Goal: Task Accomplishment & Management: Complete application form

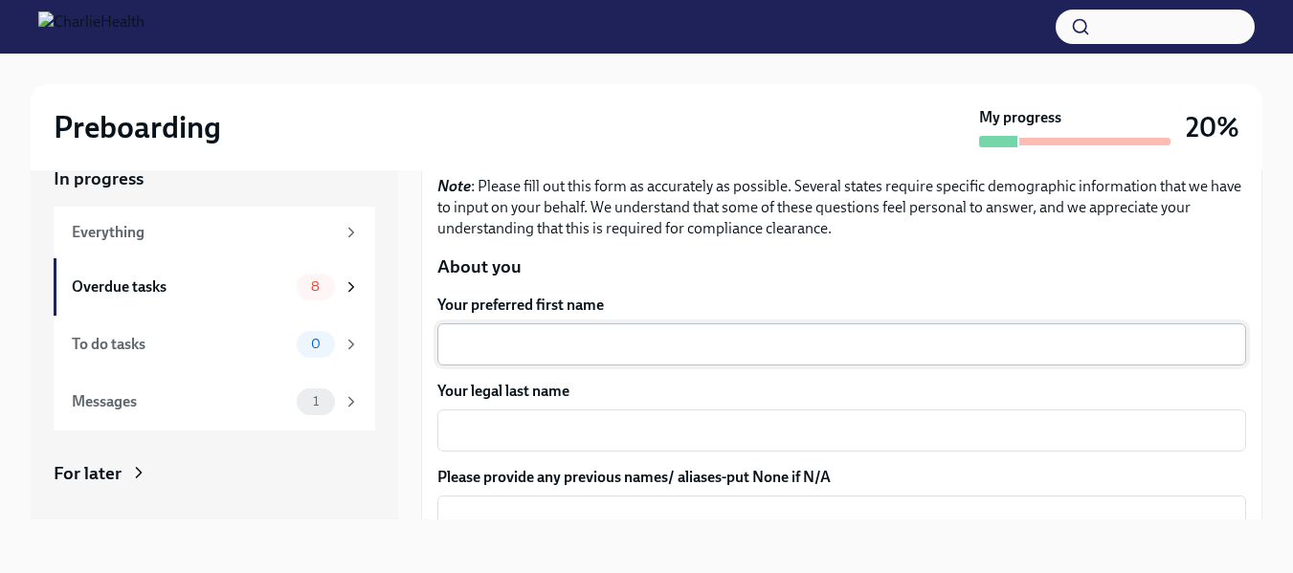
scroll to position [191, 0]
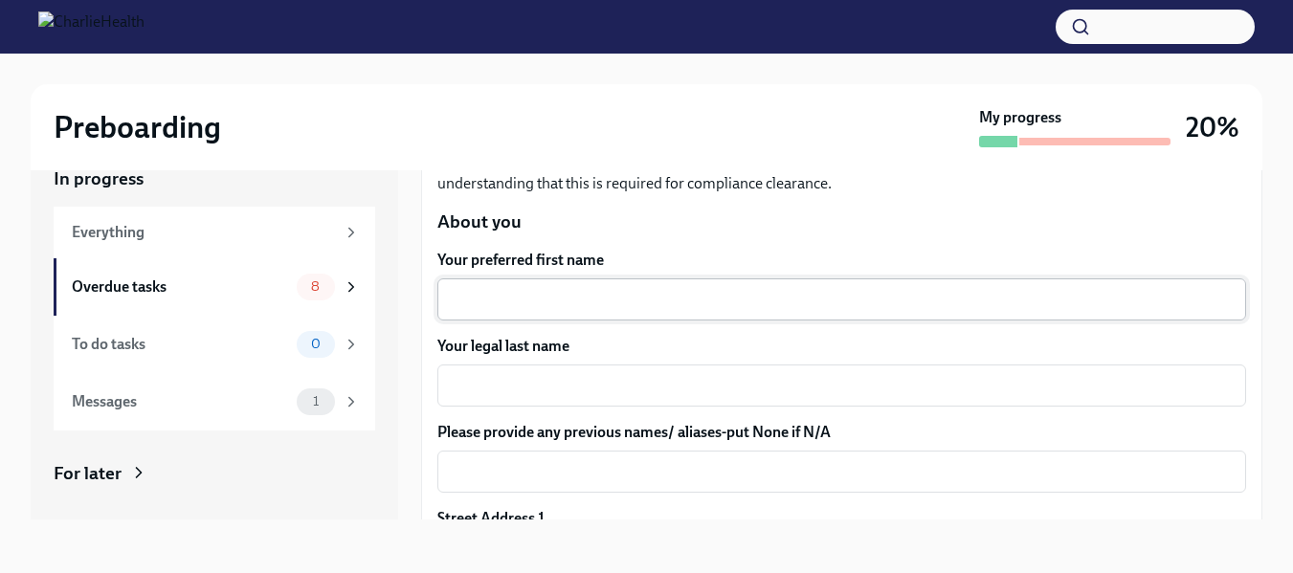
click at [661, 293] on textarea "Your preferred first name" at bounding box center [842, 299] width 786 height 23
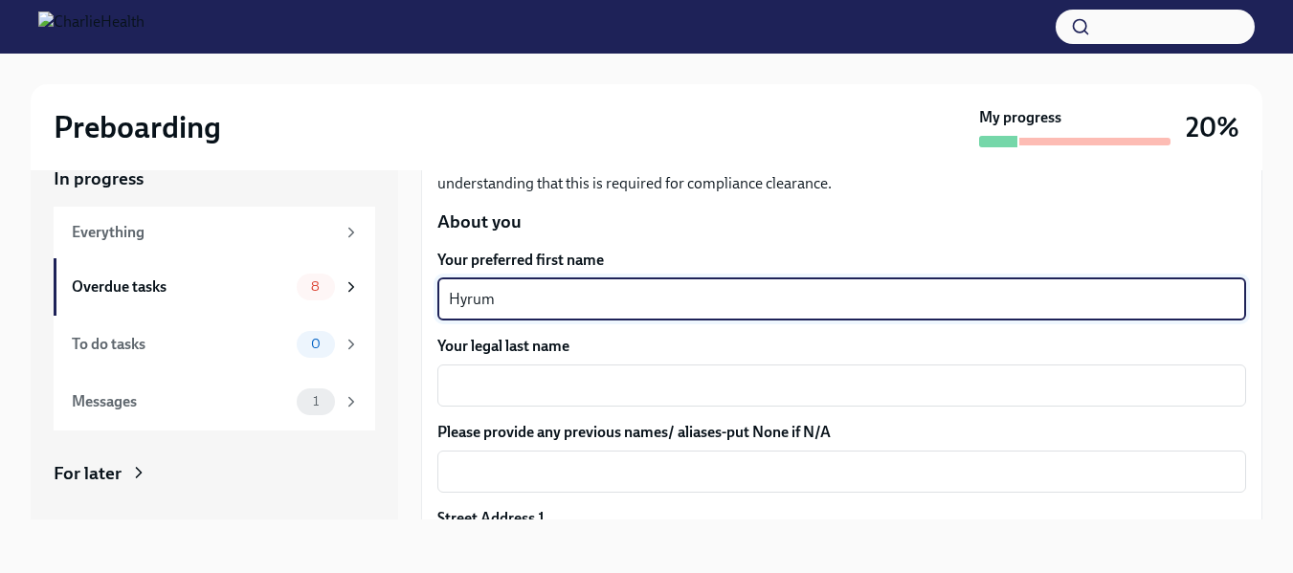
type textarea "Hyrum"
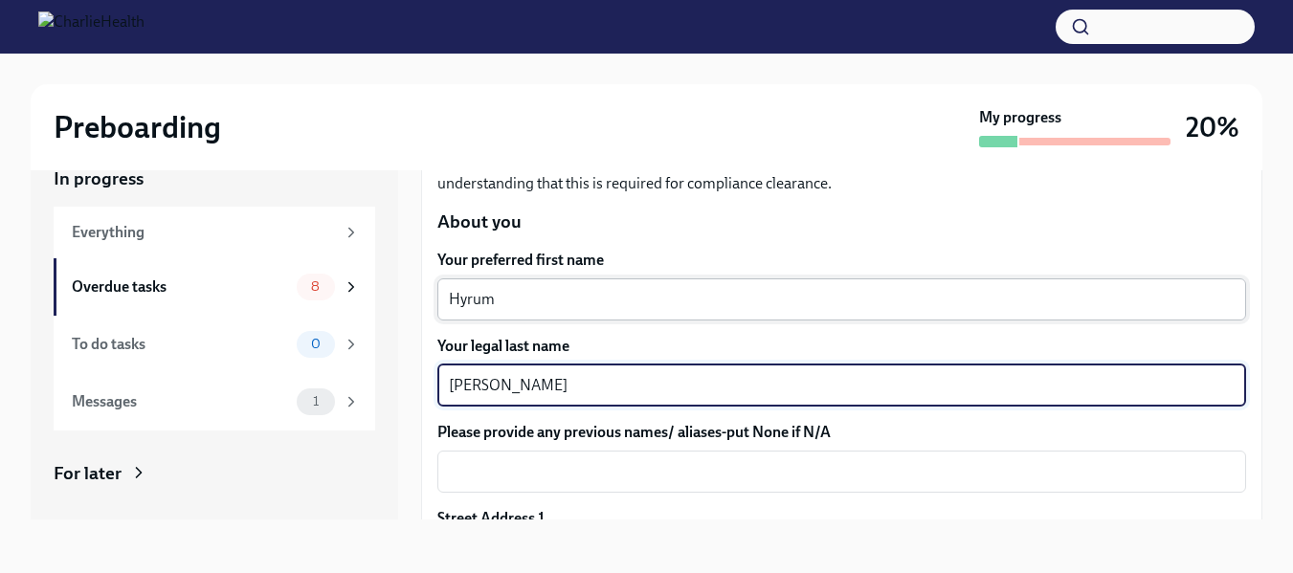
type textarea "[PERSON_NAME]"
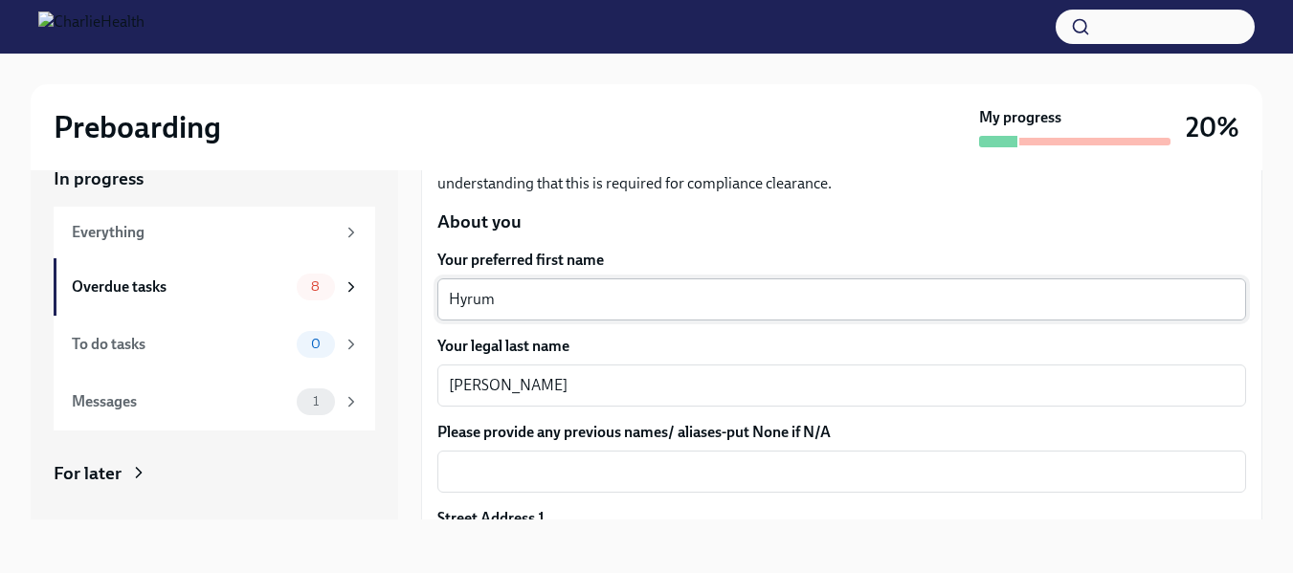
scroll to position [419, 0]
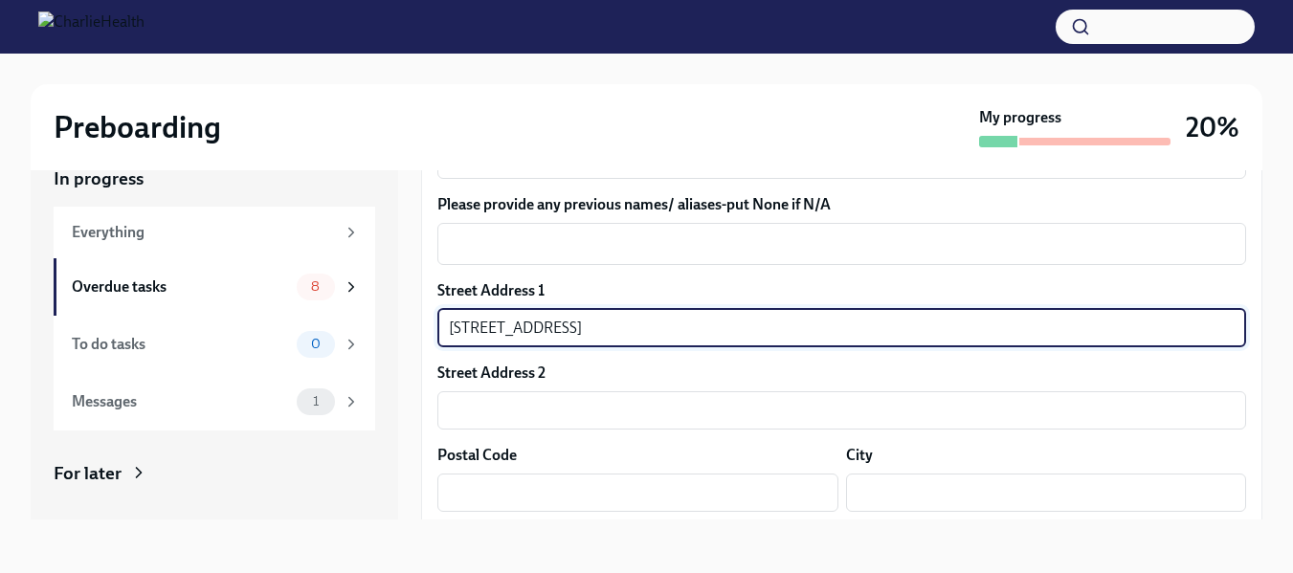
type input "[STREET_ADDRESS]"
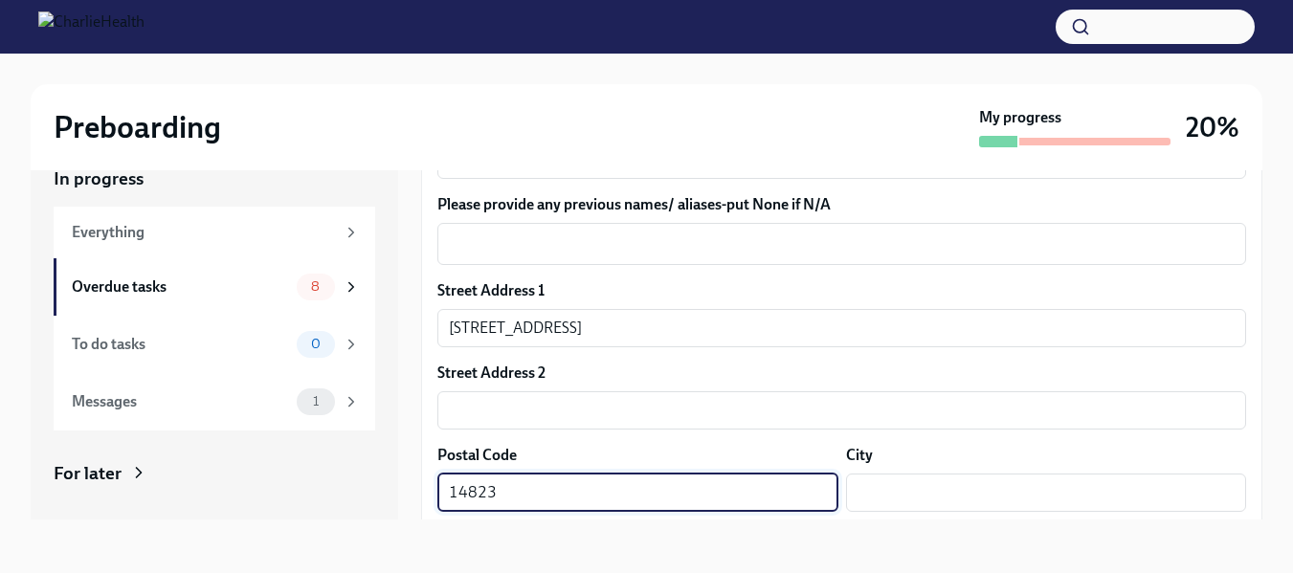
type input "14823"
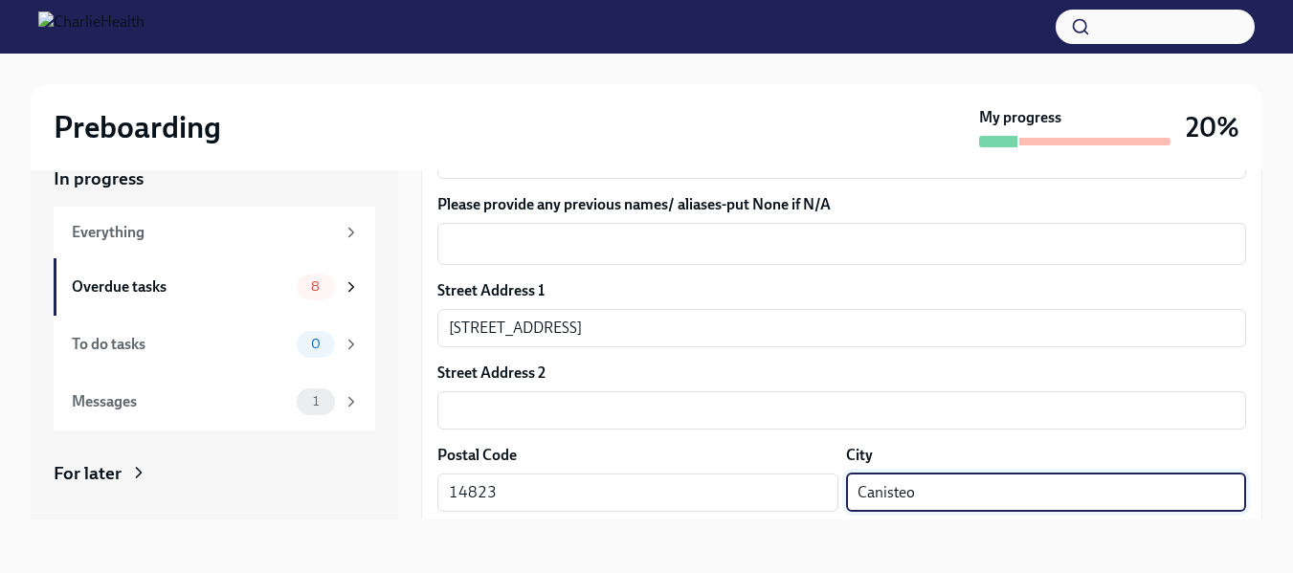
type input "Canisteo"
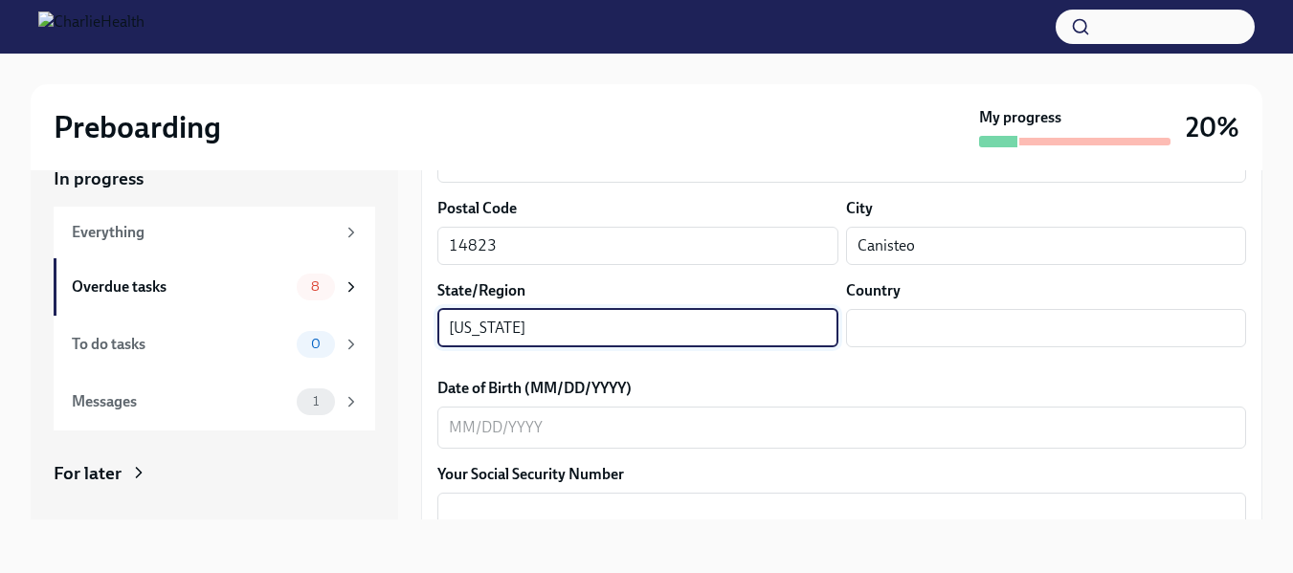
type input "[US_STATE]"
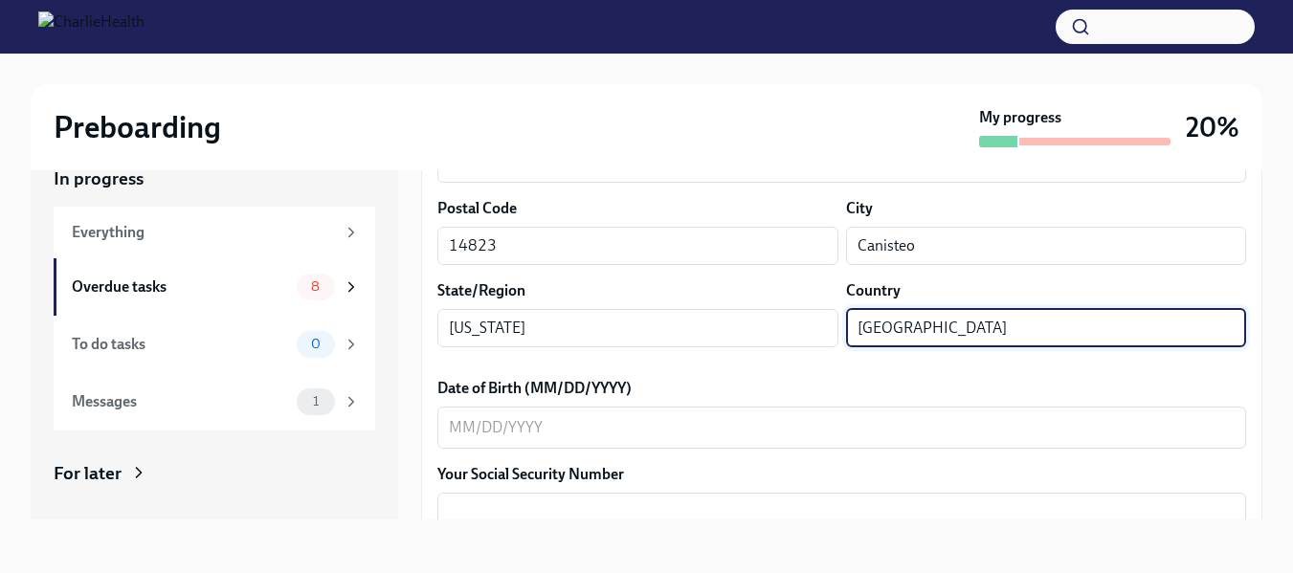
type input "[GEOGRAPHIC_DATA]"
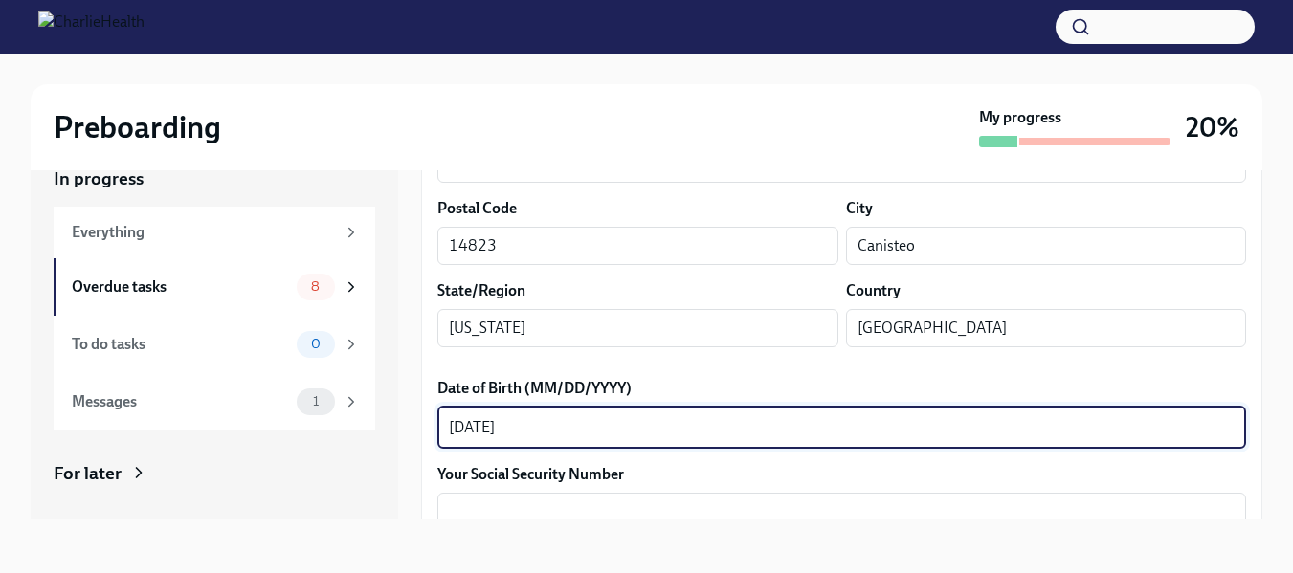
type textarea "[DATE]"
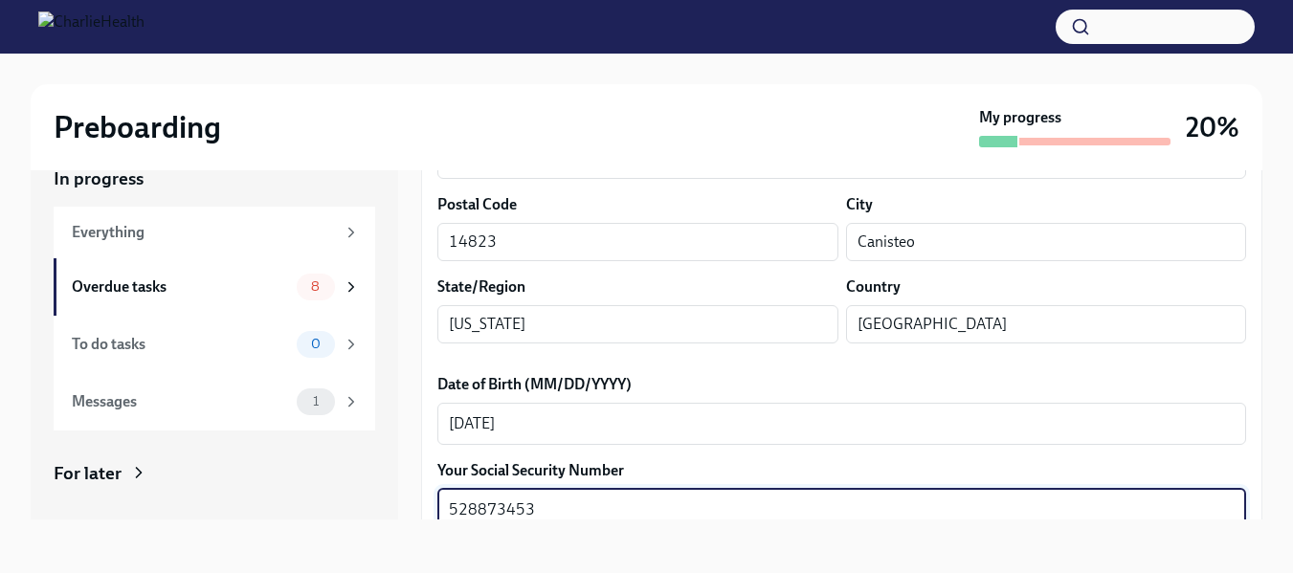
type textarea "528873453"
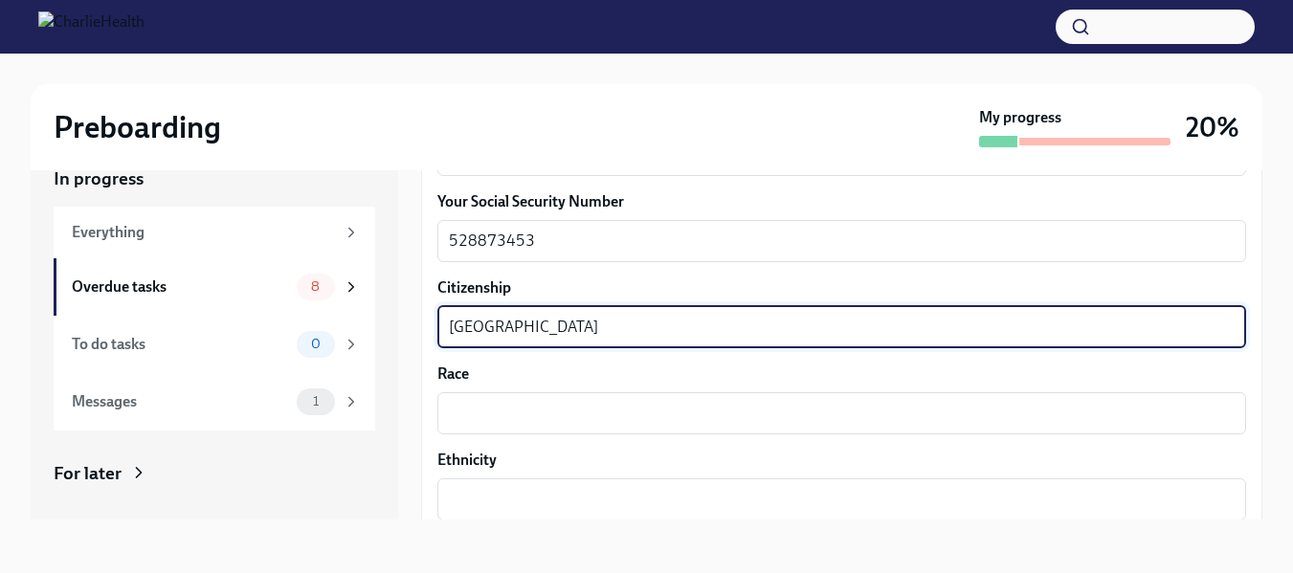
type textarea "[GEOGRAPHIC_DATA]"
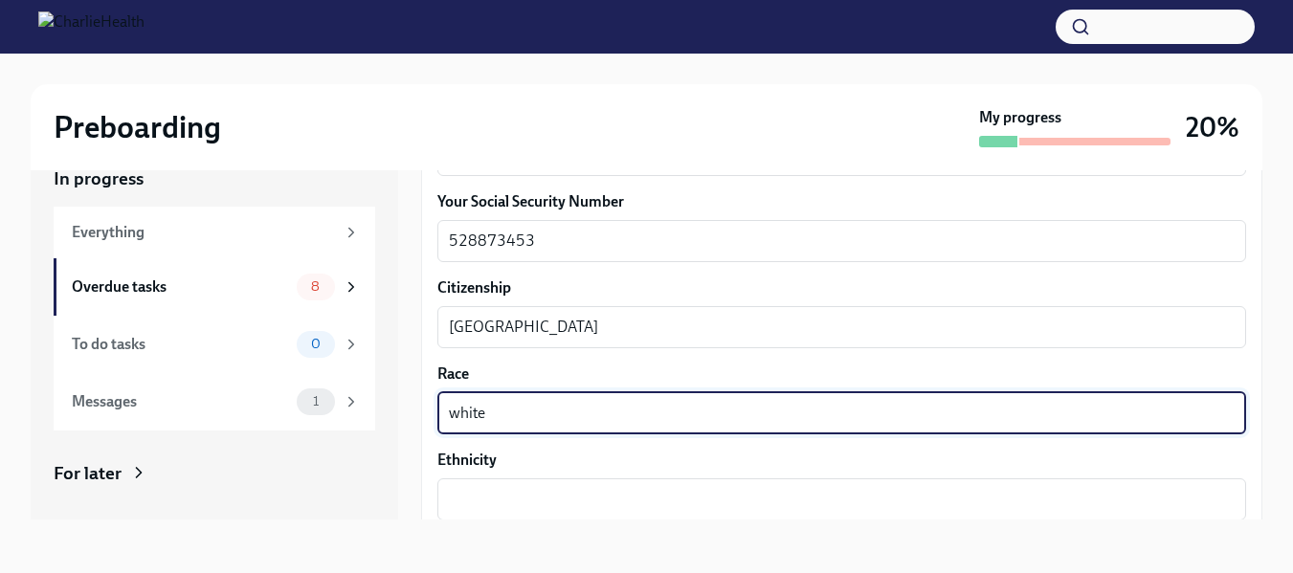
type textarea "white"
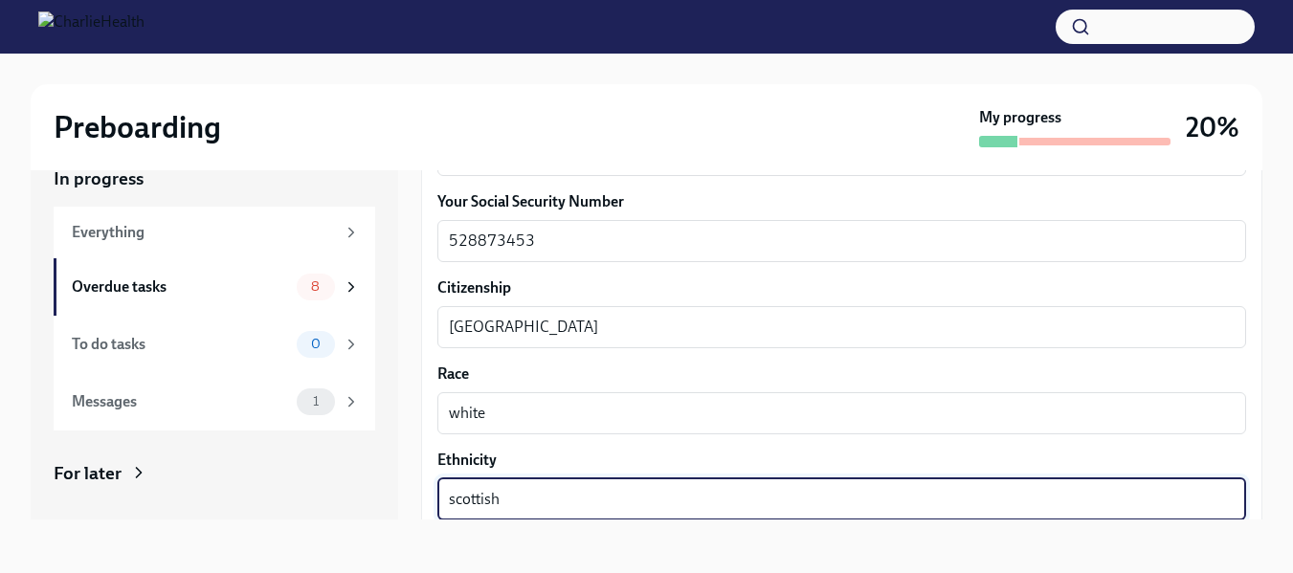
type textarea "scottish"
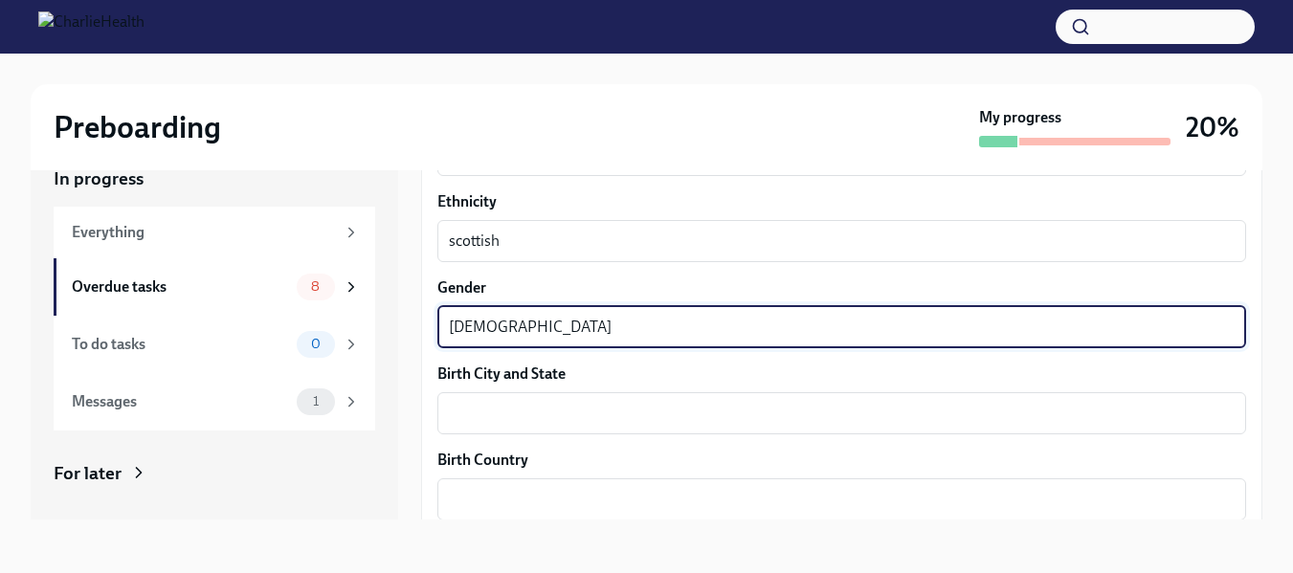
type textarea "[DEMOGRAPHIC_DATA]"
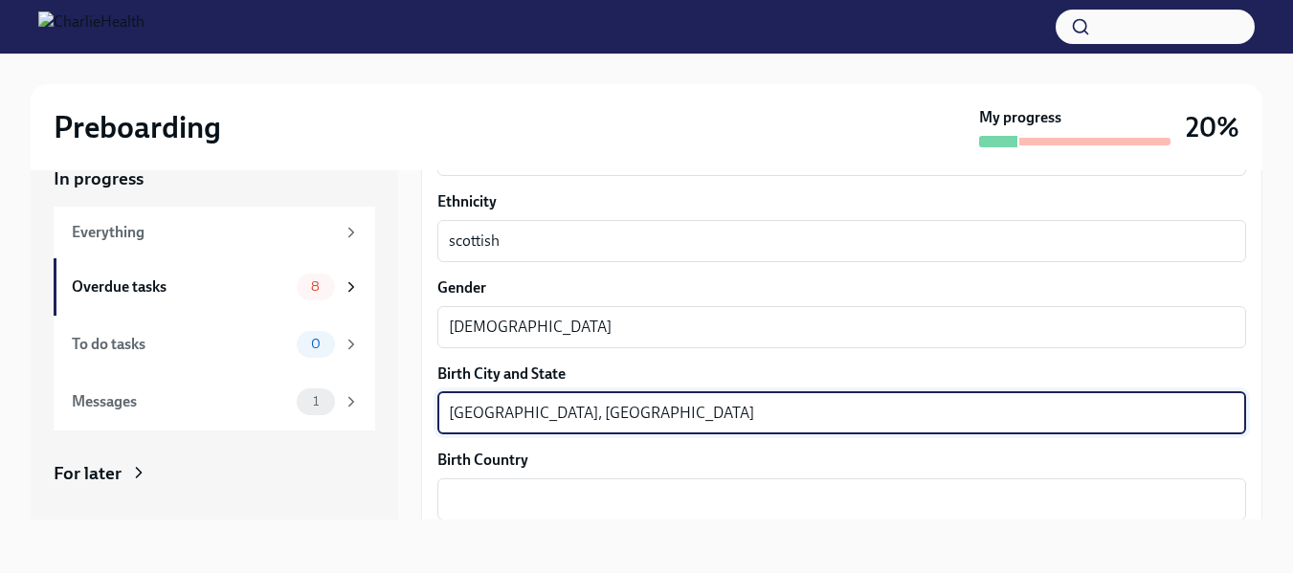
type textarea "[GEOGRAPHIC_DATA], [GEOGRAPHIC_DATA]"
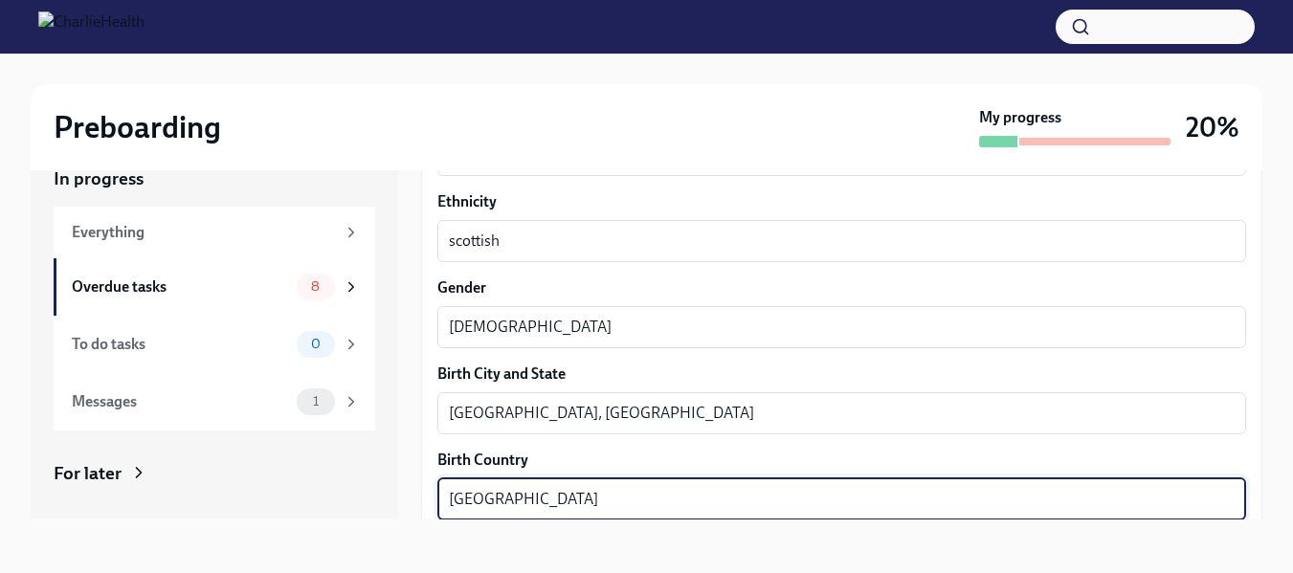
type textarea "[GEOGRAPHIC_DATA]"
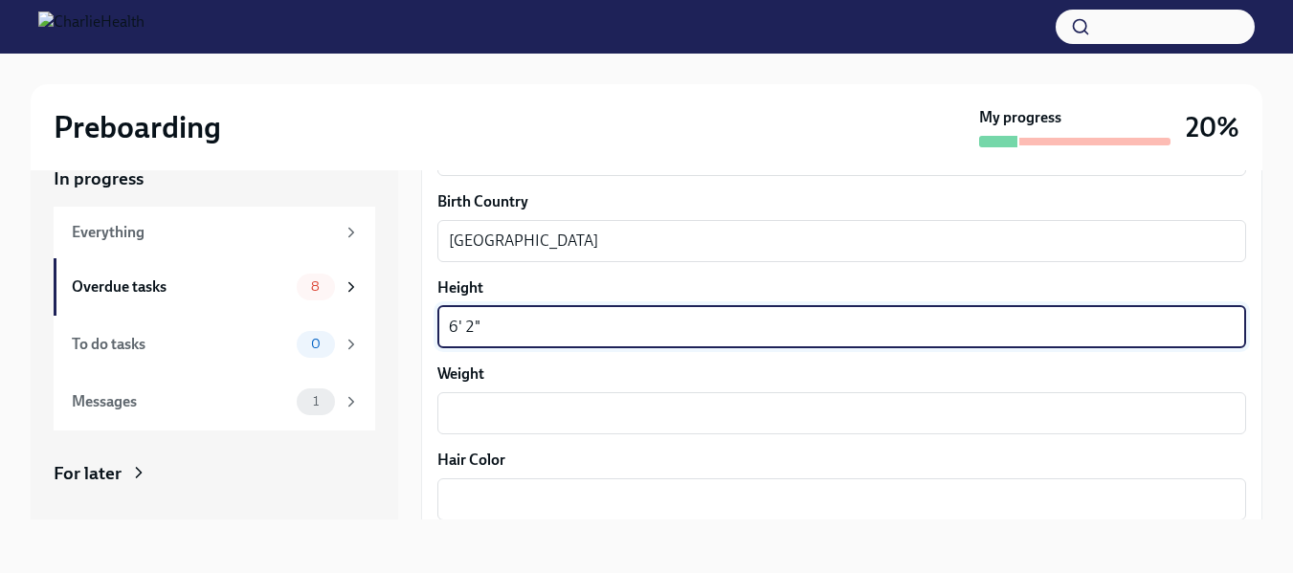
type textarea "6' 2""
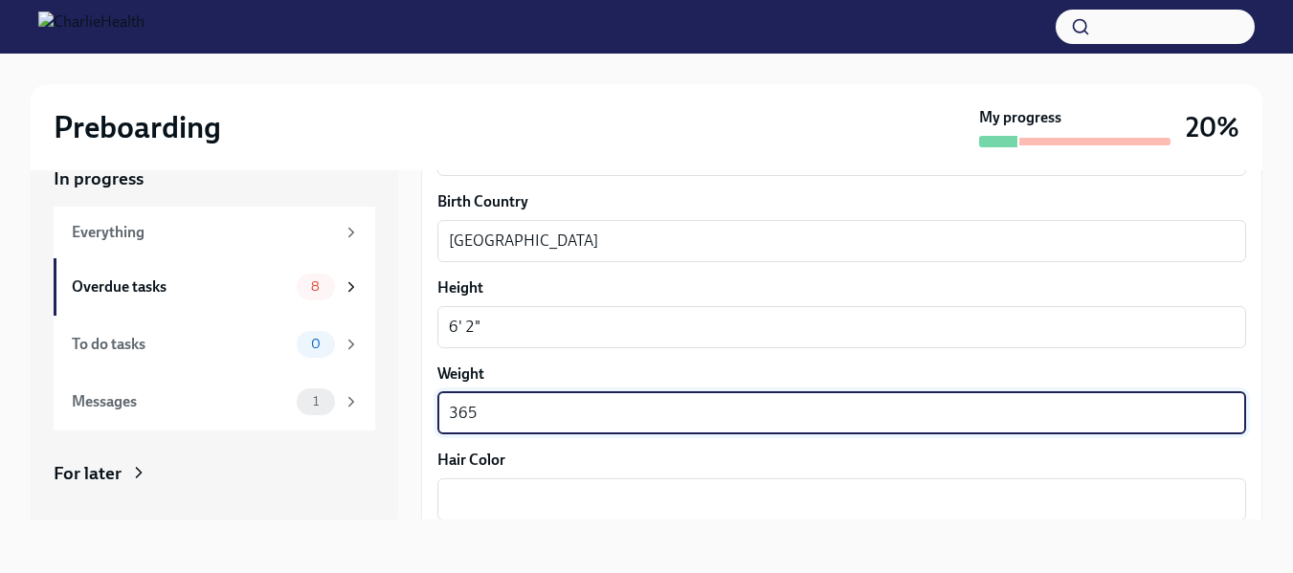
type textarea "365"
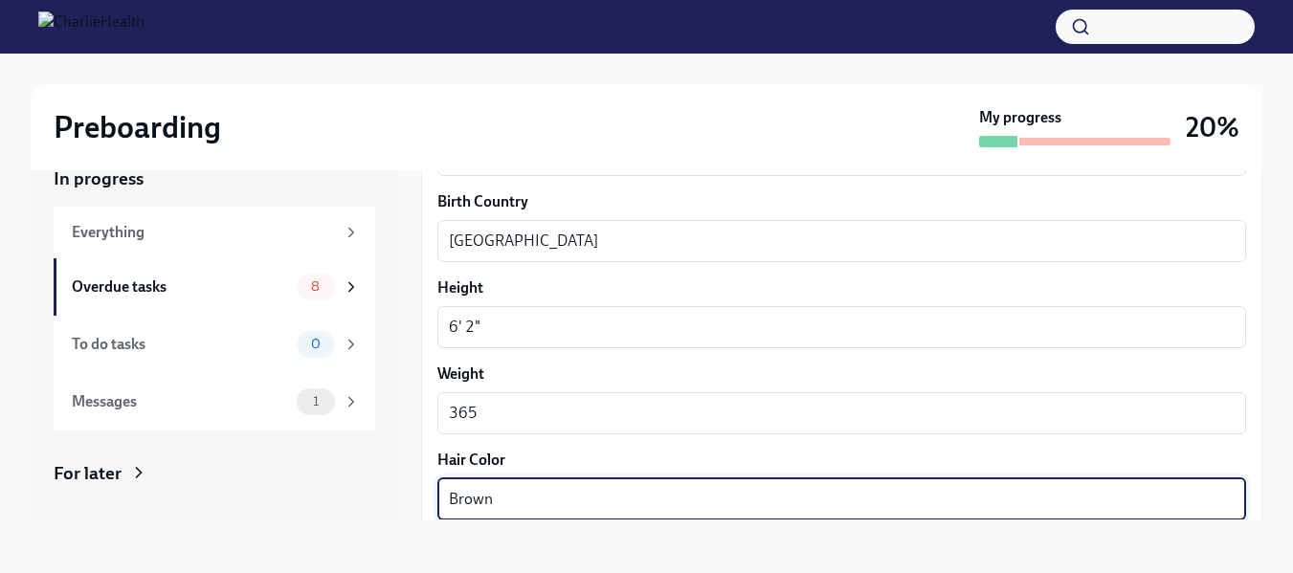
type textarea "Brown"
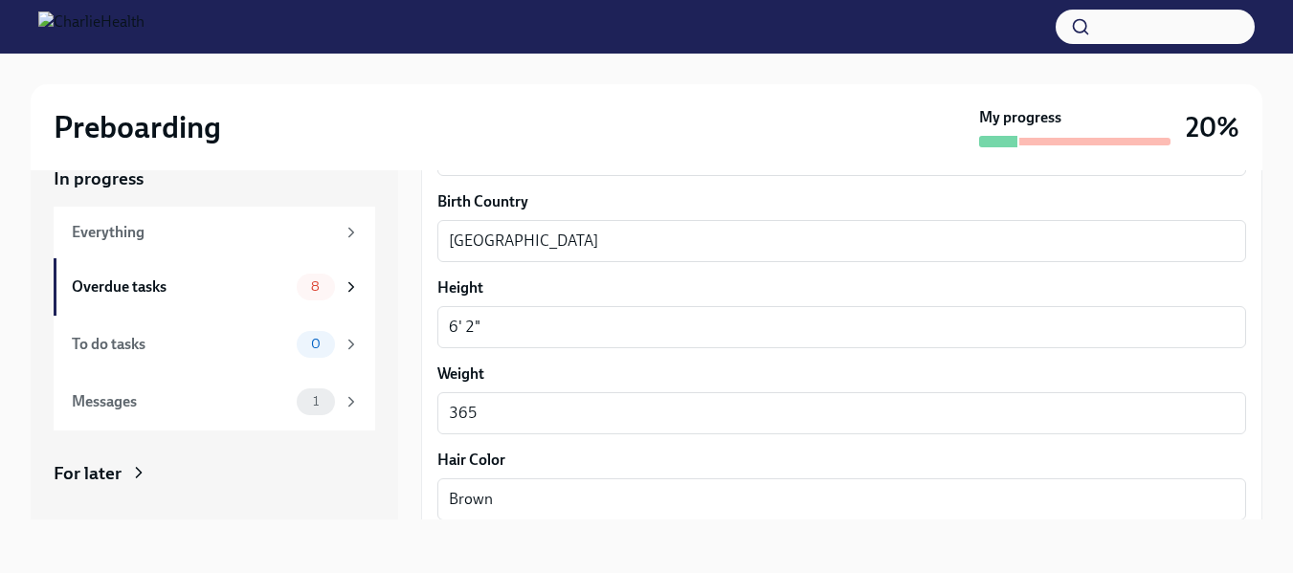
scroll to position [1714, 0]
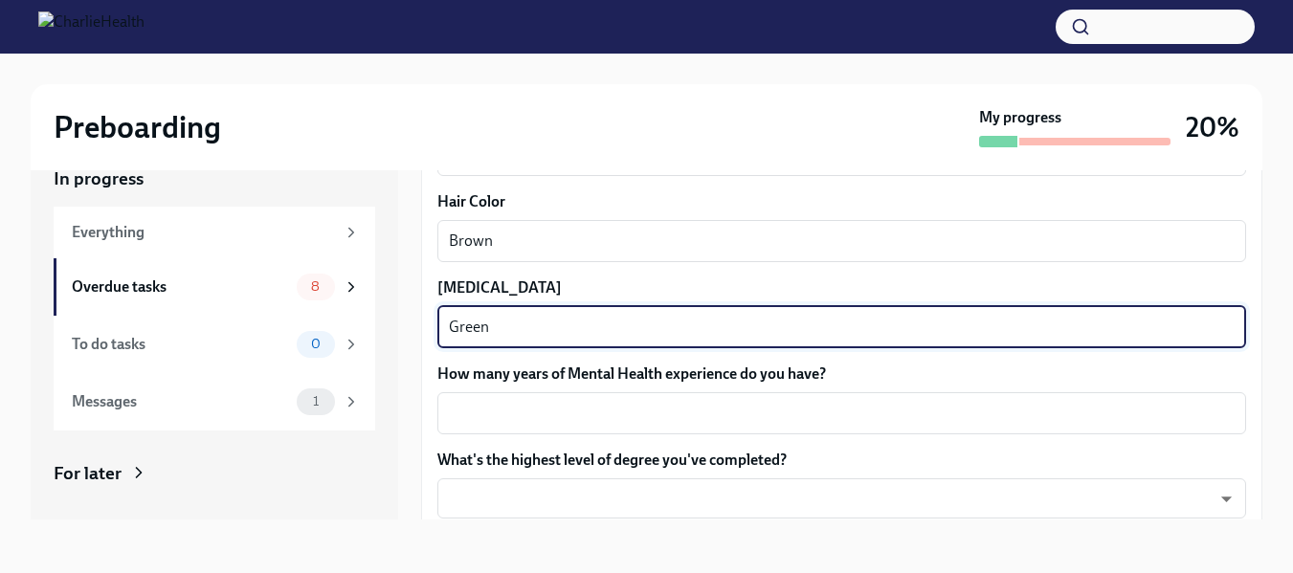
type textarea "Green"
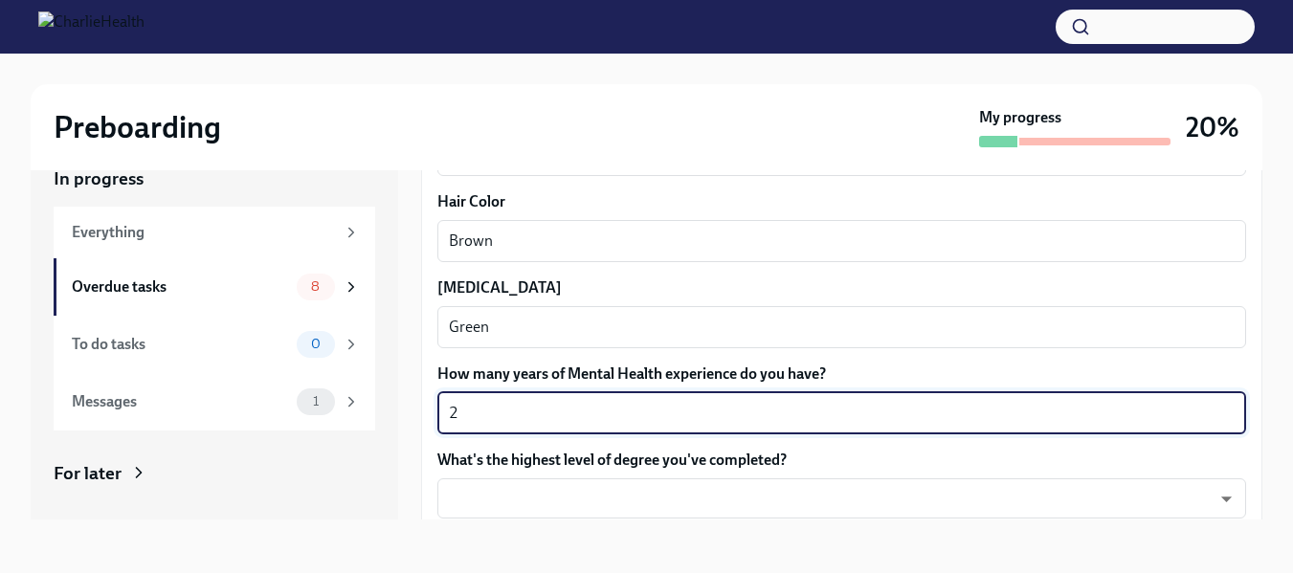
type textarea "2"
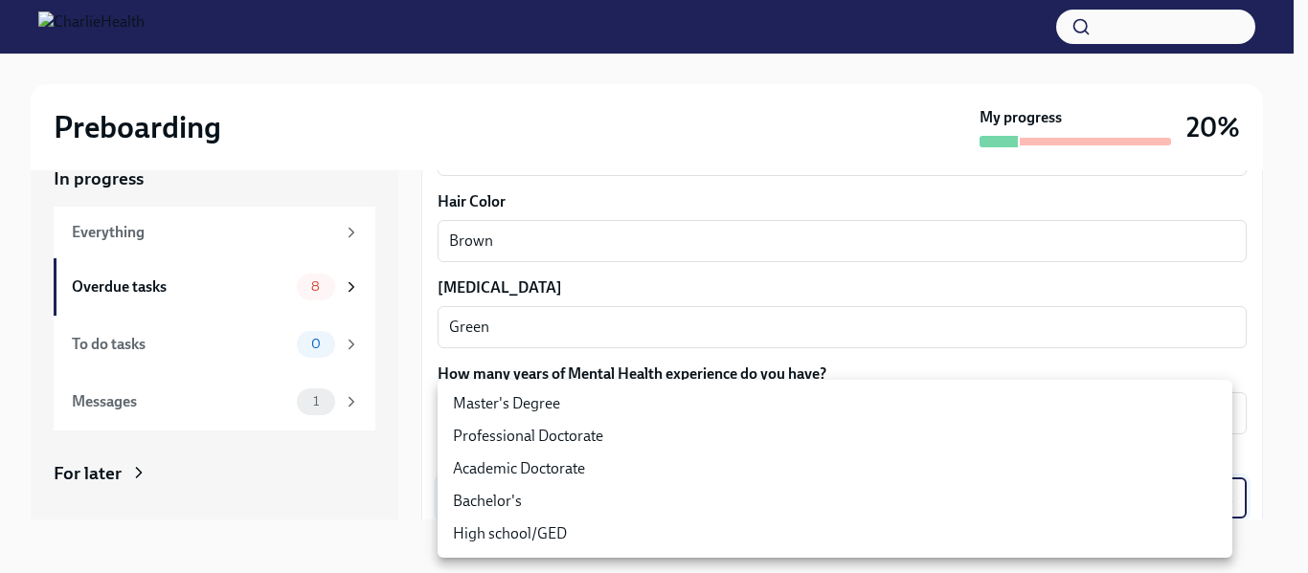
click at [569, 401] on li "Master's Degree" at bounding box center [834, 404] width 795 height 33
type input "2vBr-ghkD"
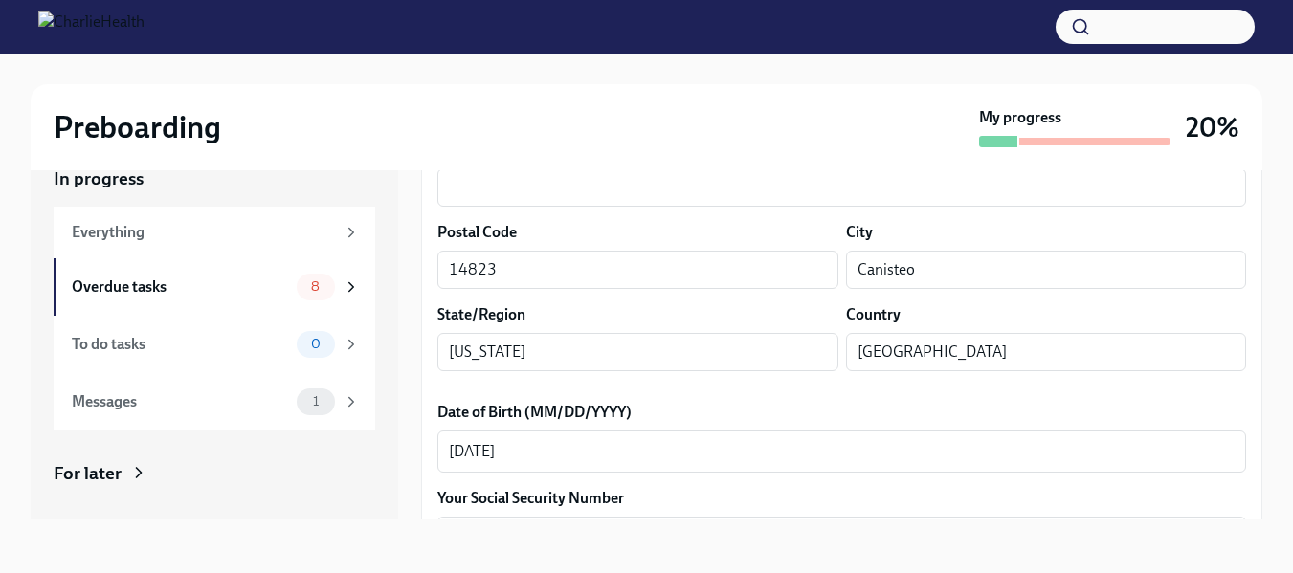
scroll to position [521, 0]
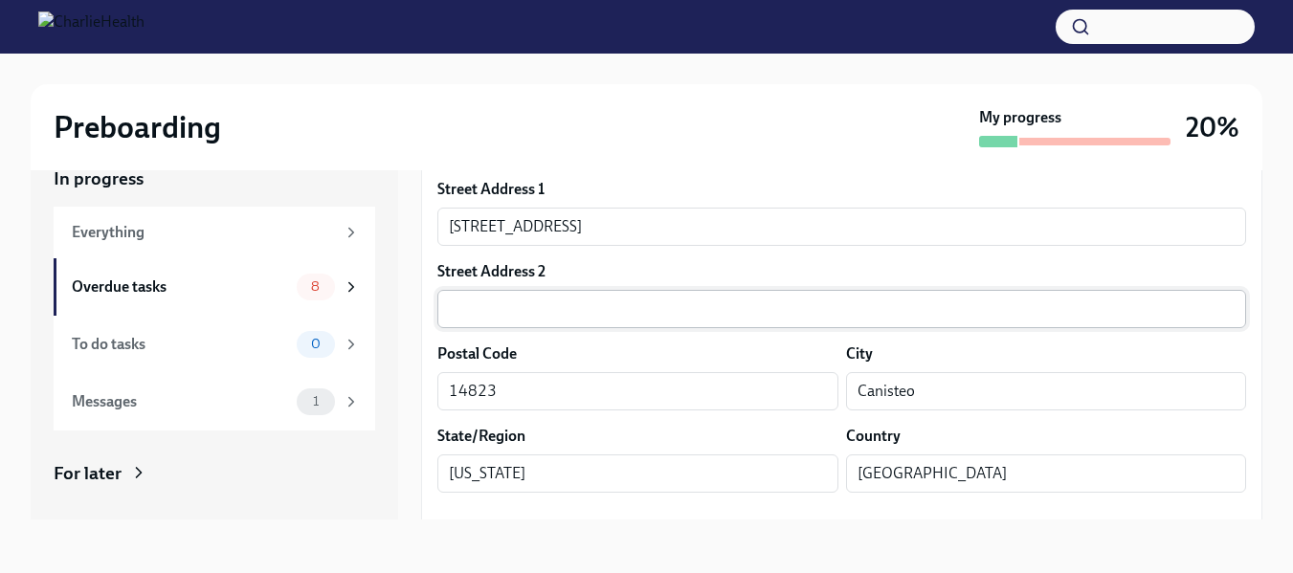
click at [653, 300] on input "text" at bounding box center [841, 309] width 809 height 38
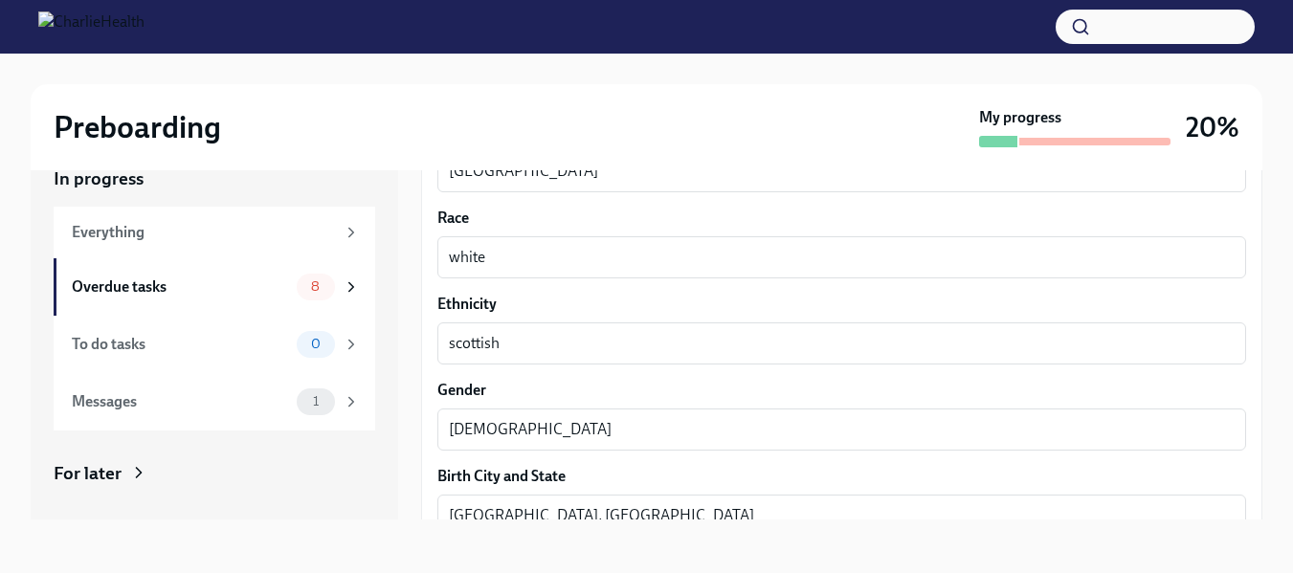
scroll to position [1861, 0]
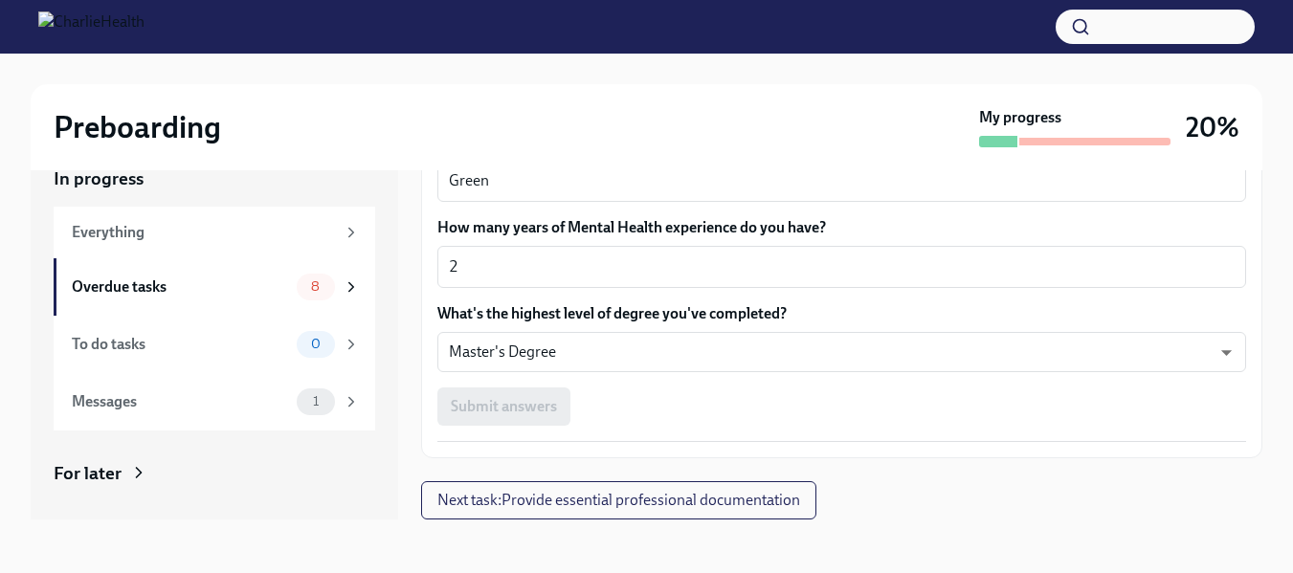
type input "n/a"
click at [539, 414] on div "Submit answers" at bounding box center [841, 407] width 809 height 38
click at [751, 409] on div "Submit answers" at bounding box center [841, 407] width 809 height 38
click at [999, 409] on div "Submit answers" at bounding box center [841, 407] width 809 height 38
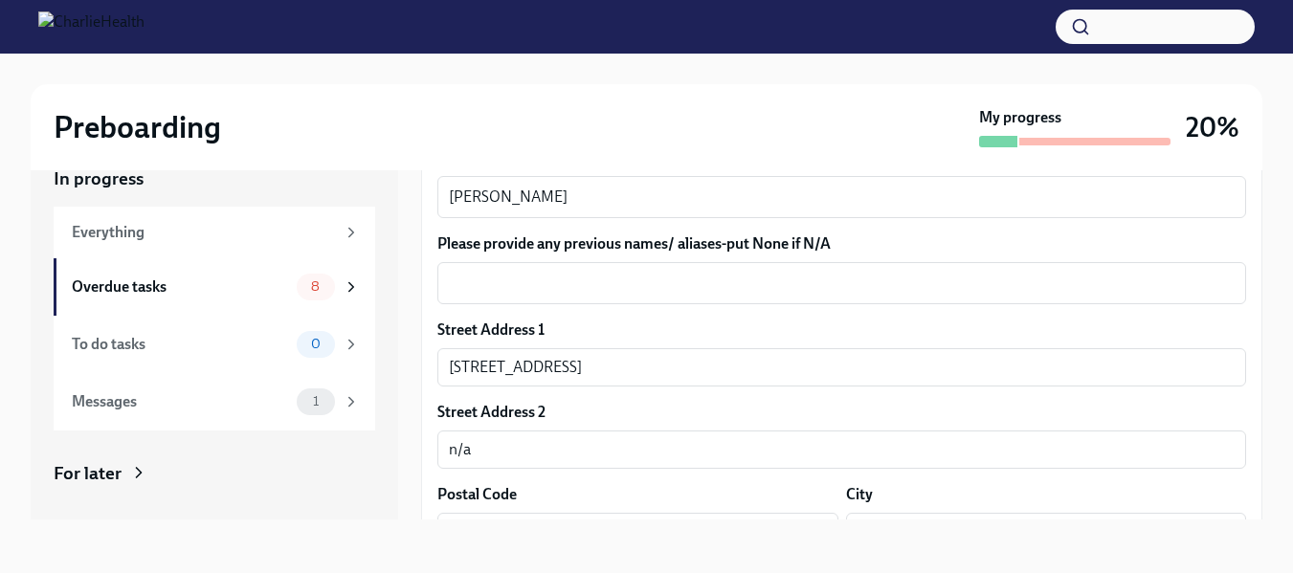
scroll to position [287, 0]
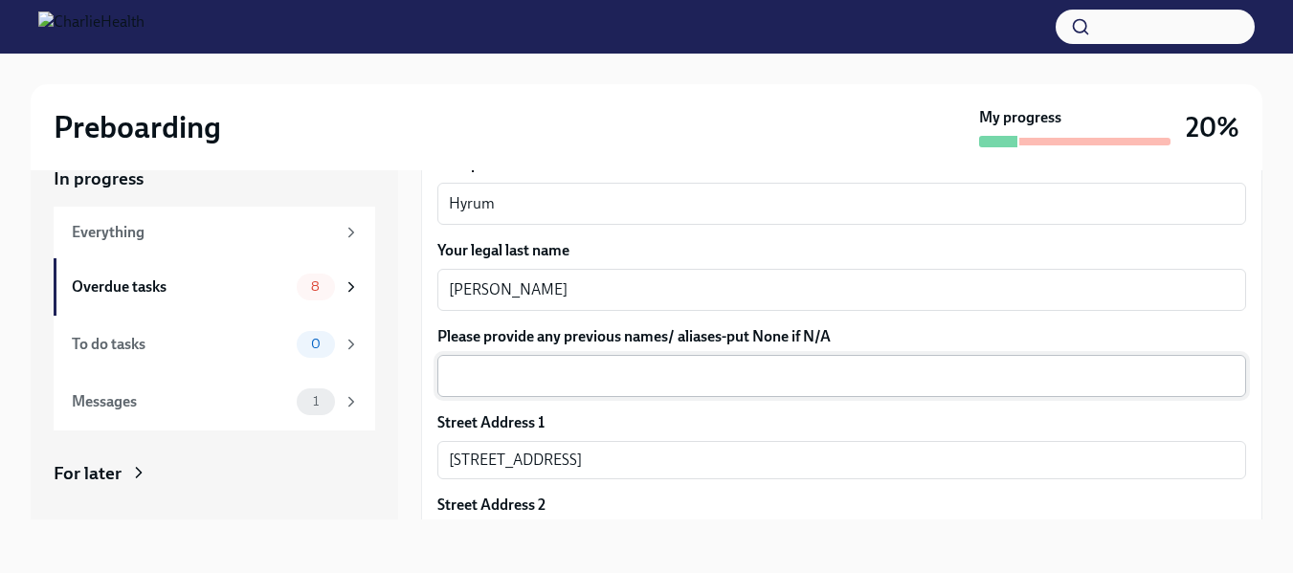
click at [637, 383] on textarea "Please provide any previous names/ aliases-put None if N/A" at bounding box center [842, 376] width 786 height 23
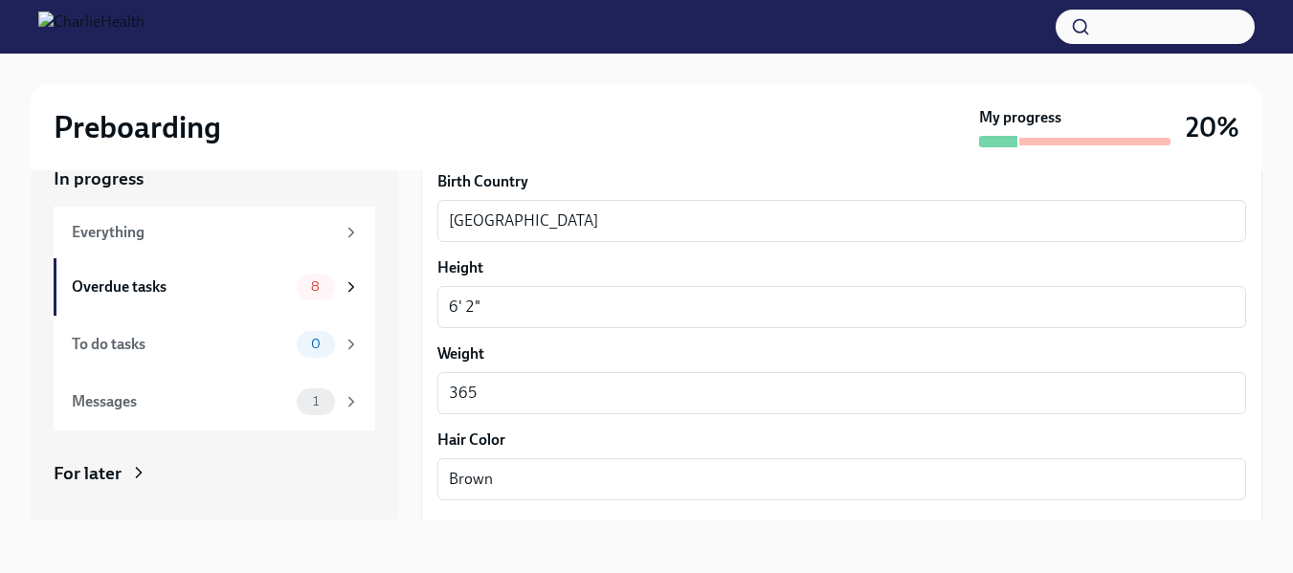
scroll to position [1819, 0]
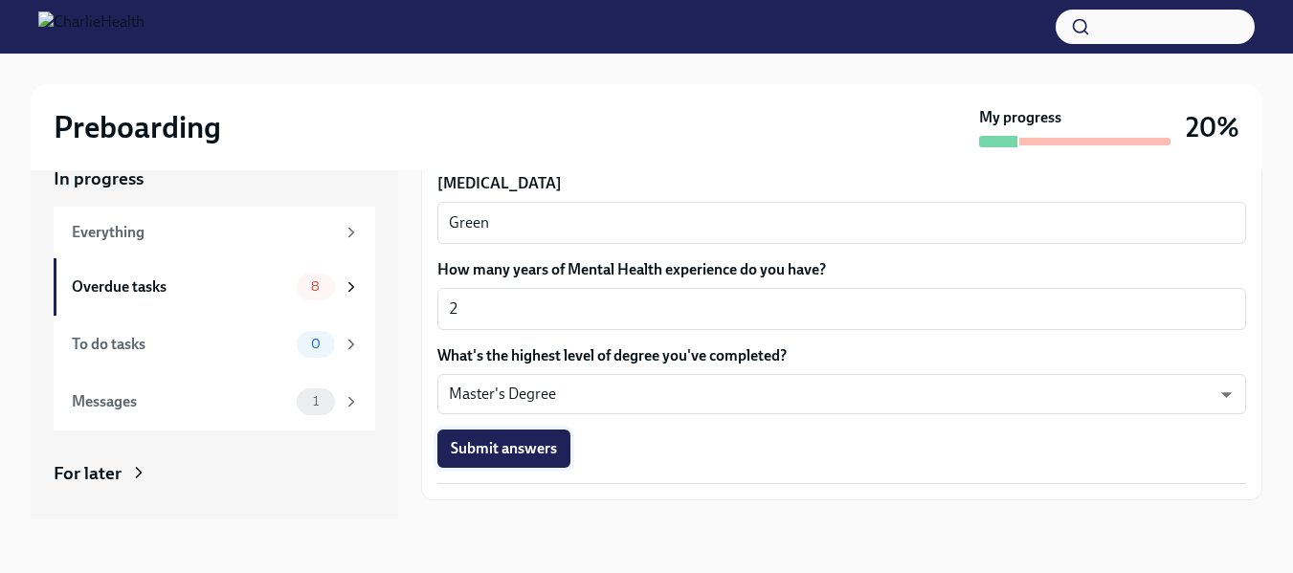
type textarea "n/a"
click at [553, 445] on span "Submit answers" at bounding box center [504, 448] width 106 height 19
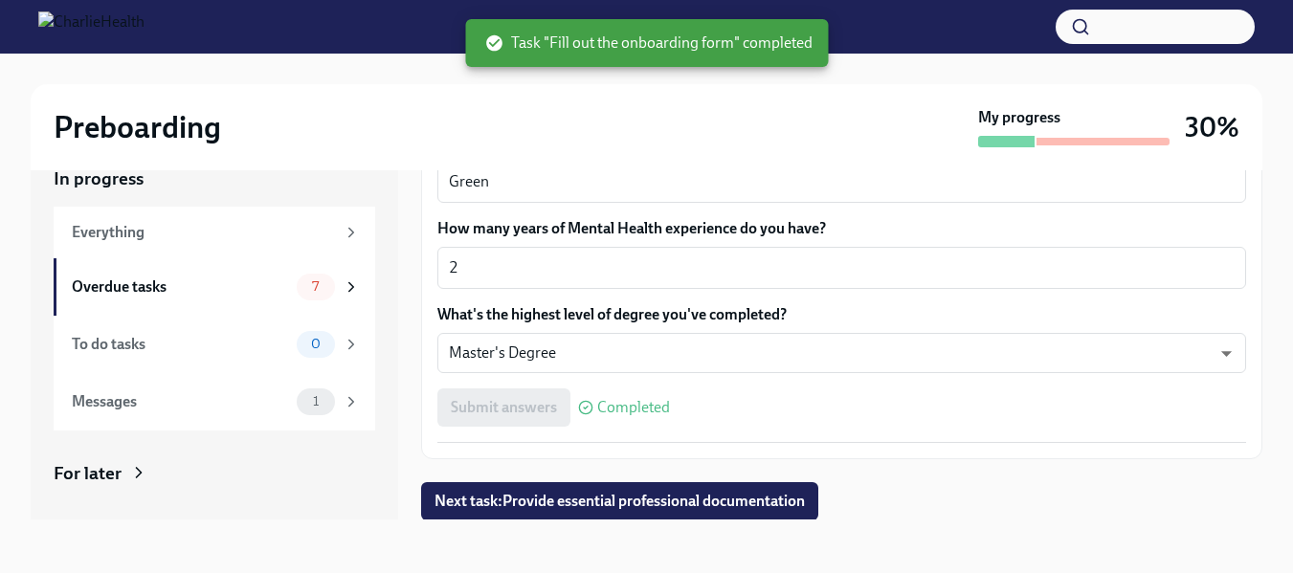
scroll to position [1861, 0]
click at [620, 497] on span "Next task : Provide essential professional documentation" at bounding box center [620, 500] width 370 height 19
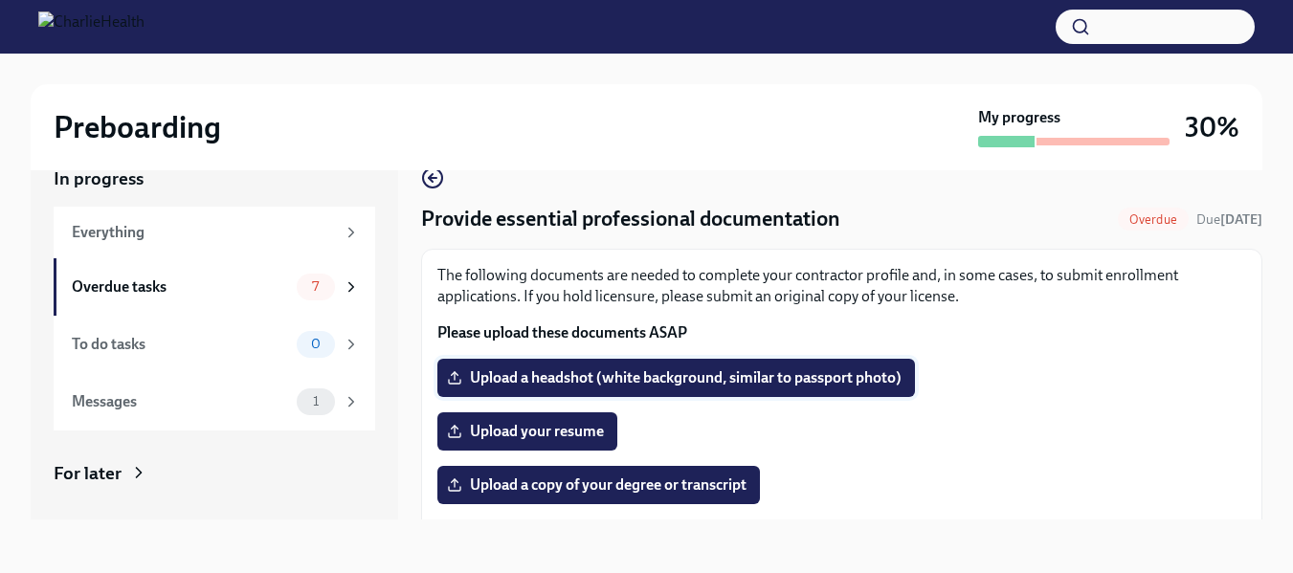
click at [691, 367] on label "Upload a headshot (white background, similar to passport photo)" at bounding box center [676, 378] width 478 height 38
click at [0, 0] on input "Upload a headshot (white background, similar to passport photo)" at bounding box center [0, 0] width 0 height 0
click at [511, 381] on span "Upload a headshot (white background, similar to passport photo)" at bounding box center [676, 378] width 451 height 19
click at [0, 0] on input "Upload a headshot (white background, similar to passport photo)" at bounding box center [0, 0] width 0 height 0
click at [612, 391] on label "Upload a headshot (white background, similar to passport photo)" at bounding box center [676, 378] width 478 height 38
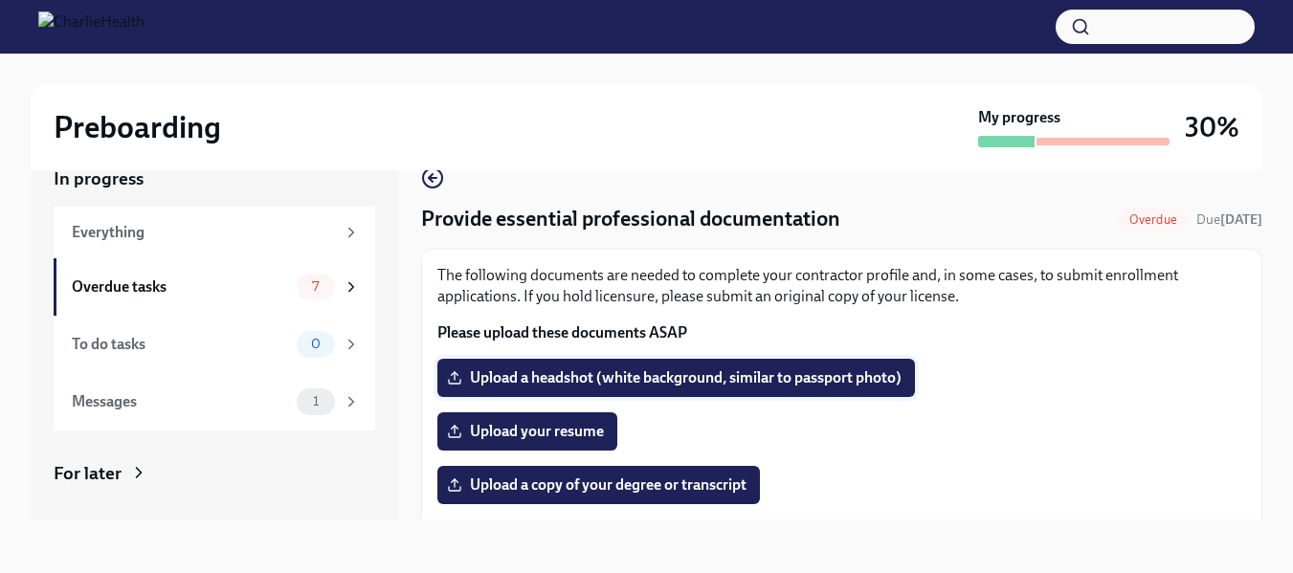
click at [0, 0] on input "Upload a headshot (white background, similar to passport photo)" at bounding box center [0, 0] width 0 height 0
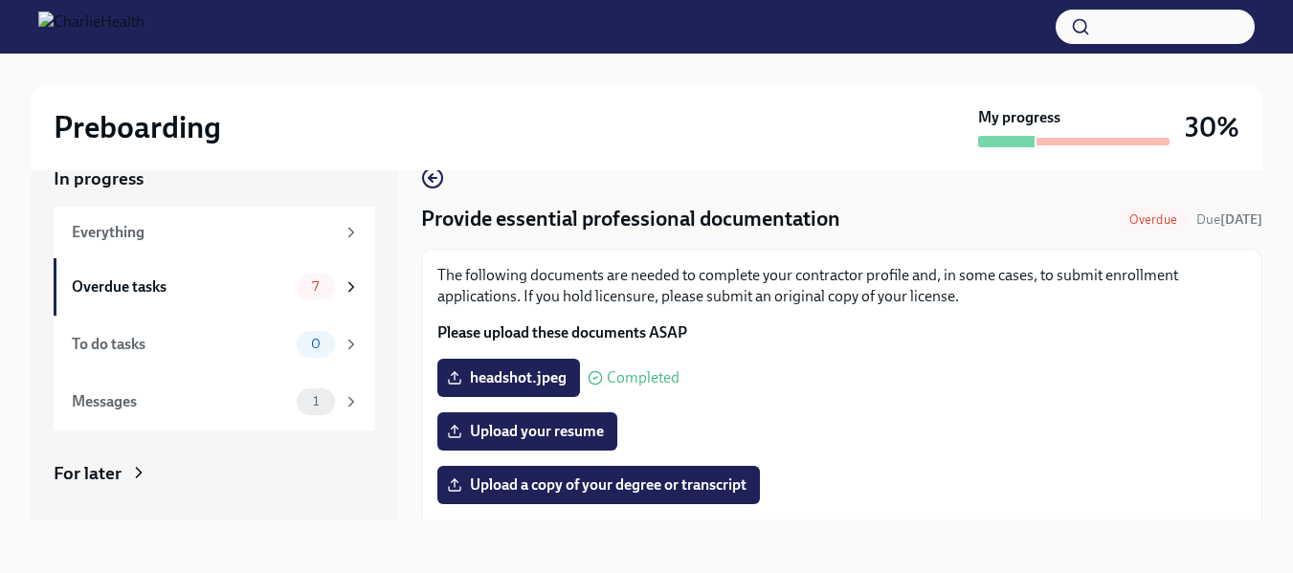
click at [558, 186] on div "Provide essential professional documentation Overdue Due [DATE] The following d…" at bounding box center [841, 553] width 841 height 773
click at [597, 491] on span "Upload a copy of your degree or transcript" at bounding box center [599, 485] width 296 height 19
click at [0, 0] on input "Upload a copy of your degree or transcript" at bounding box center [0, 0] width 0 height 0
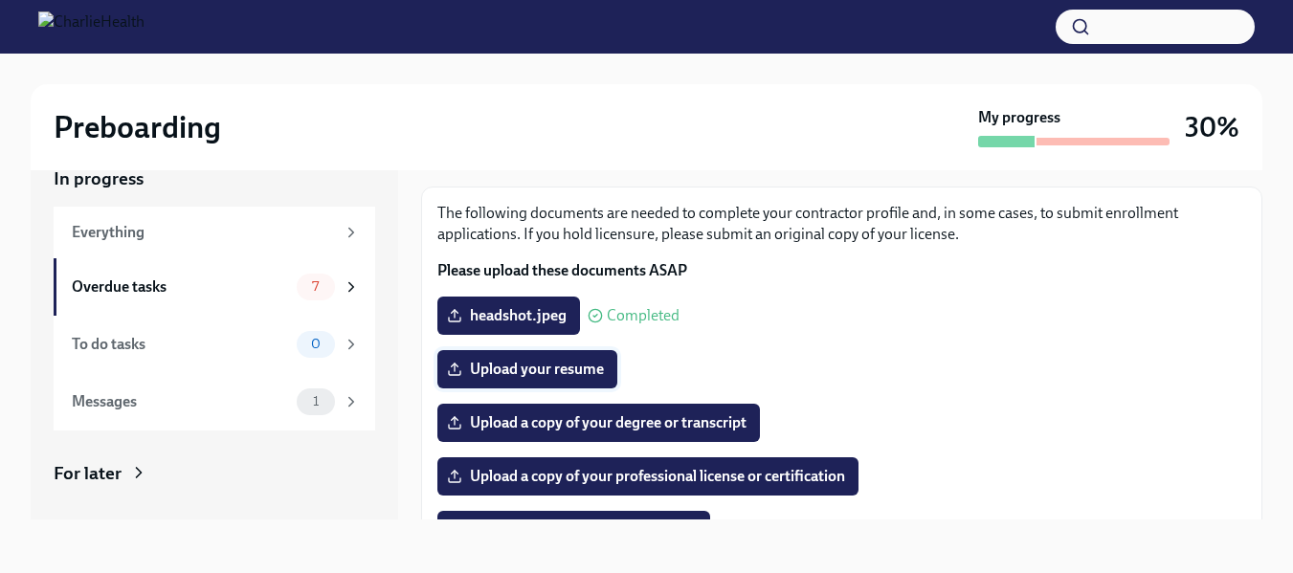
scroll to position [96, 0]
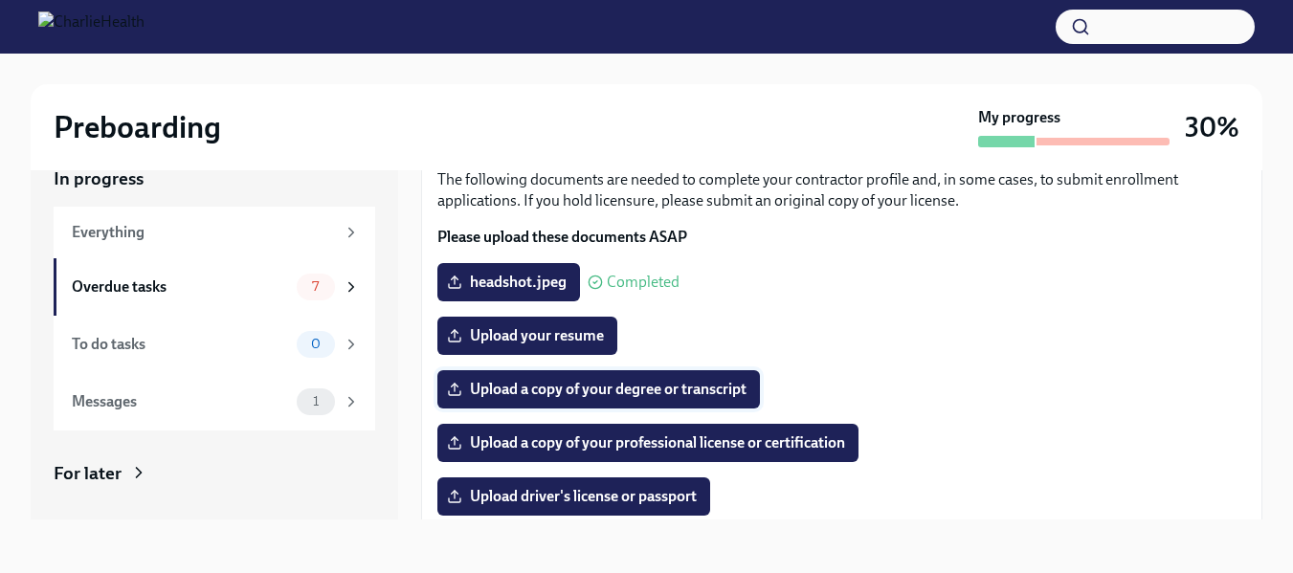
click at [544, 387] on span "Upload a copy of your degree or transcript" at bounding box center [599, 389] width 296 height 19
click at [0, 0] on input "Upload a copy of your degree or transcript" at bounding box center [0, 0] width 0 height 0
click at [568, 386] on span "Upload a copy of your degree or transcript" at bounding box center [599, 389] width 296 height 19
click at [0, 0] on input "Upload a copy of your degree or transcript" at bounding box center [0, 0] width 0 height 0
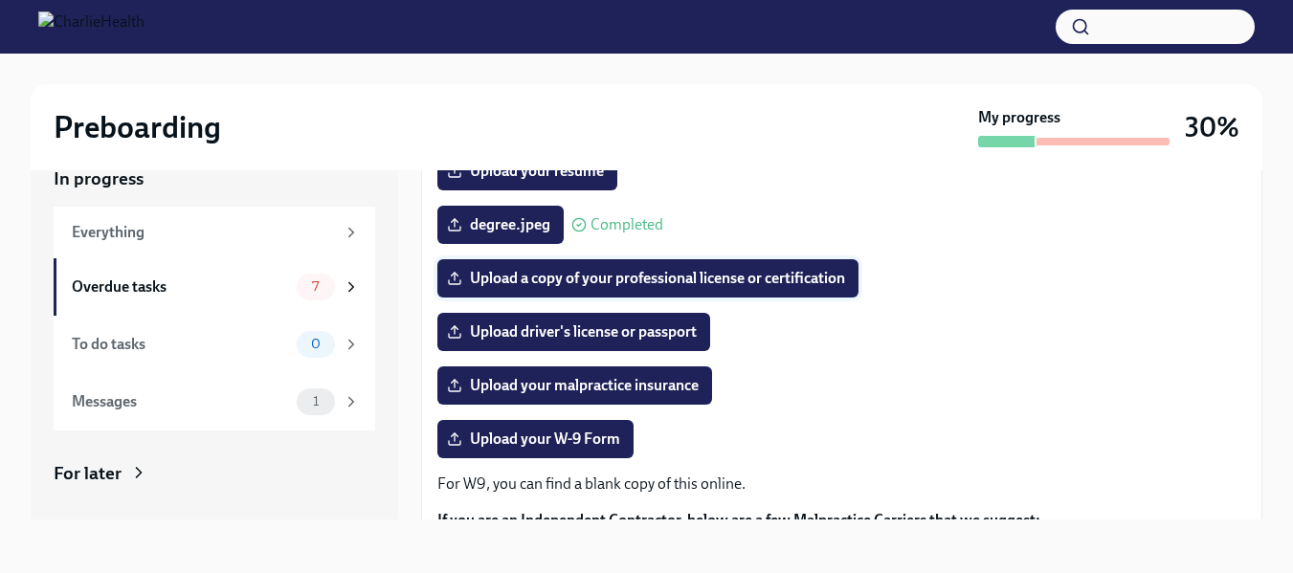
scroll to position [289, 0]
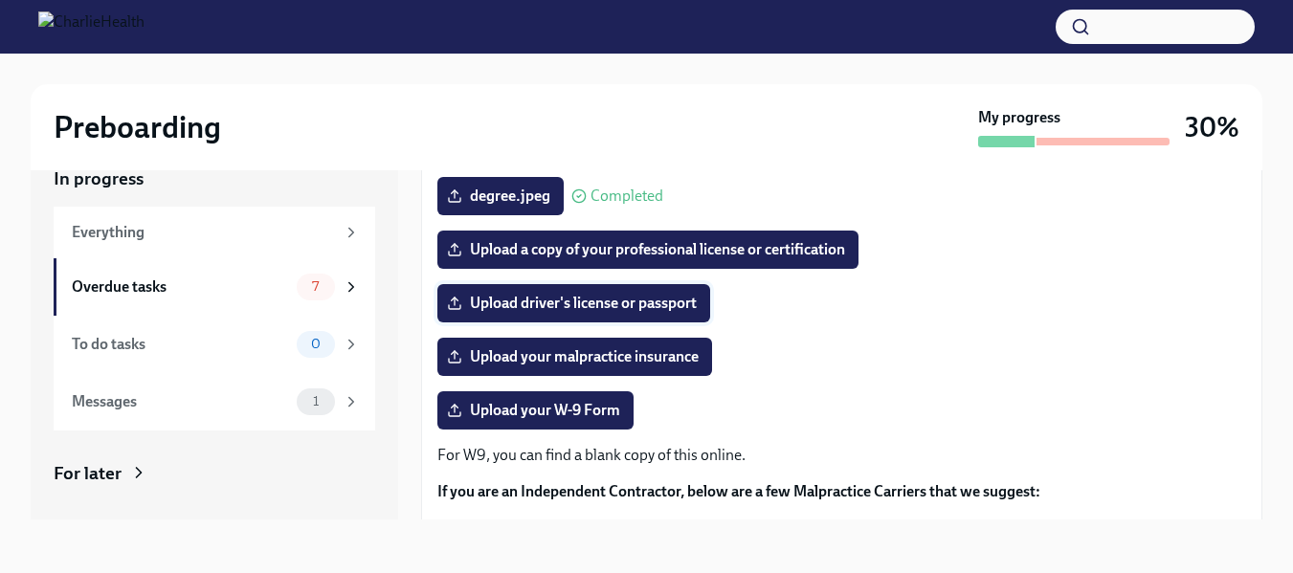
click at [530, 296] on span "Upload driver's license or passport" at bounding box center [574, 303] width 246 height 19
click at [0, 0] on input "Upload driver's license or passport" at bounding box center [0, 0] width 0 height 0
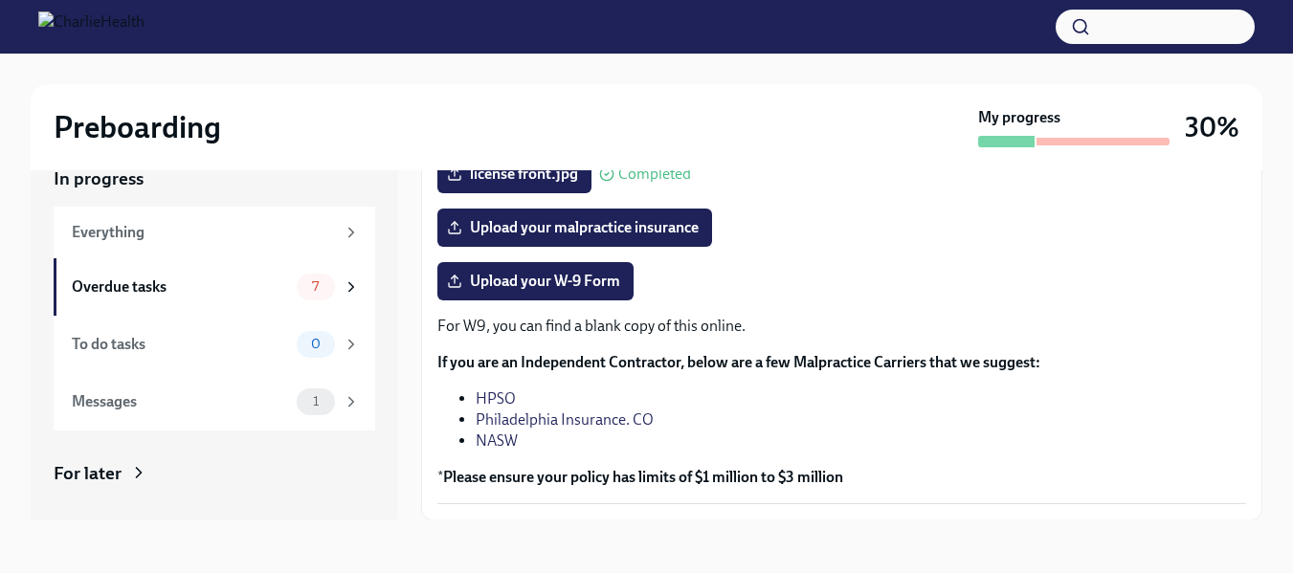
scroll to position [385, 0]
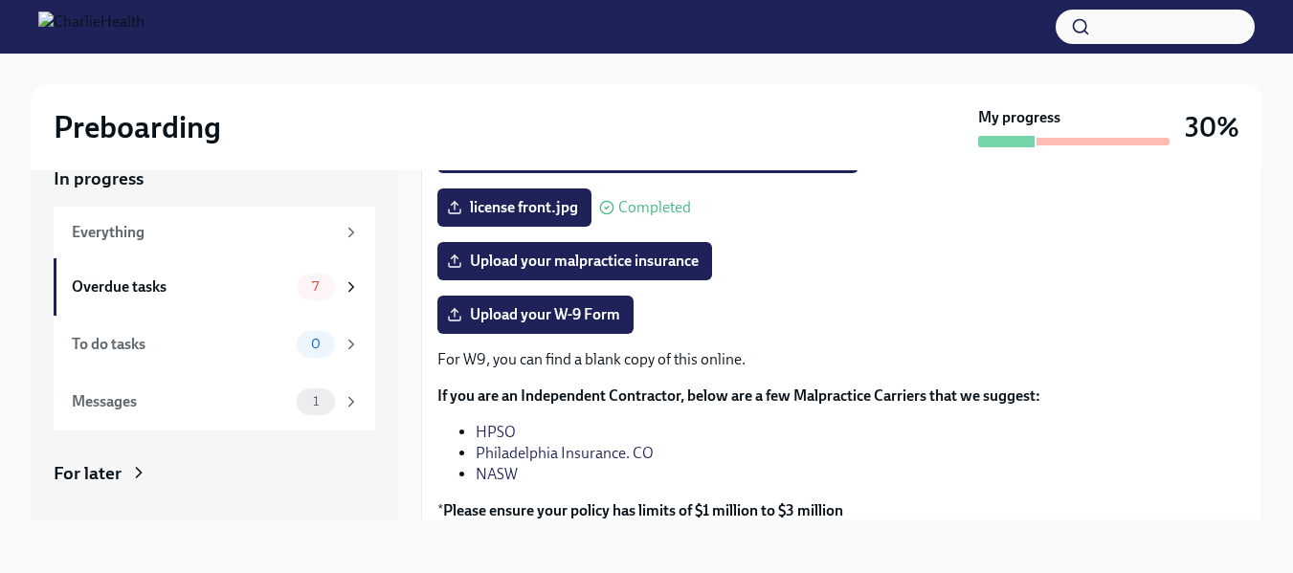
click at [907, 314] on div "Upload your W-9 Form" at bounding box center [841, 315] width 809 height 38
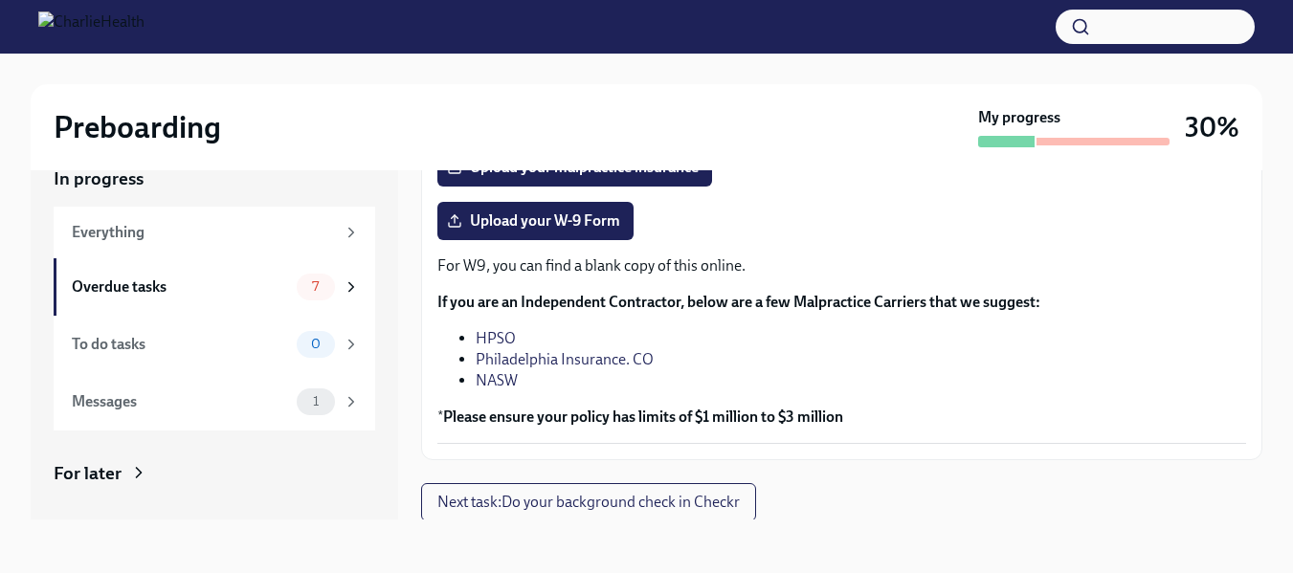
scroll to position [481, 0]
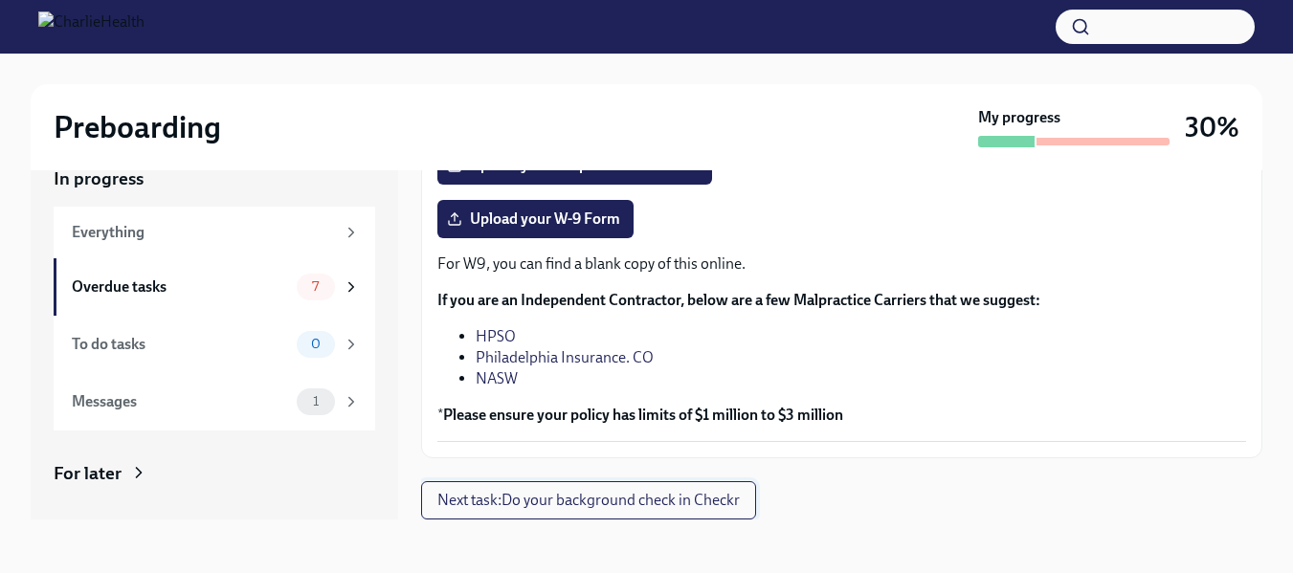
click at [600, 494] on span "Next task : Do your background check in Checkr" at bounding box center [588, 500] width 302 height 19
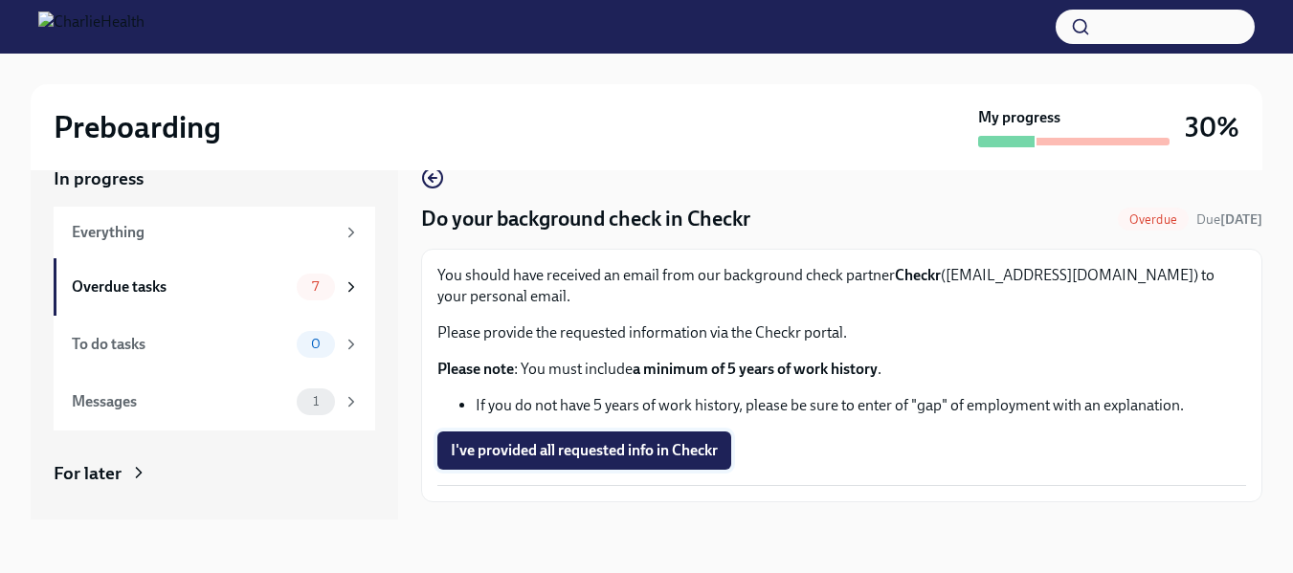
click at [568, 456] on span "I've provided all requested info in Checkr" at bounding box center [584, 450] width 267 height 19
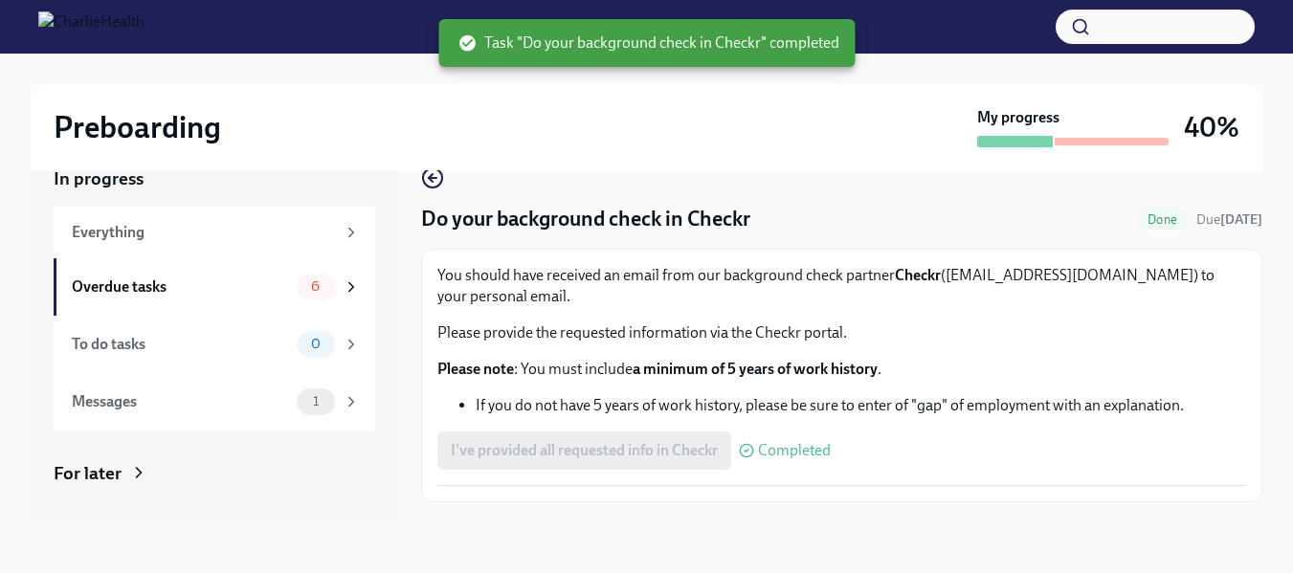
scroll to position [44, 0]
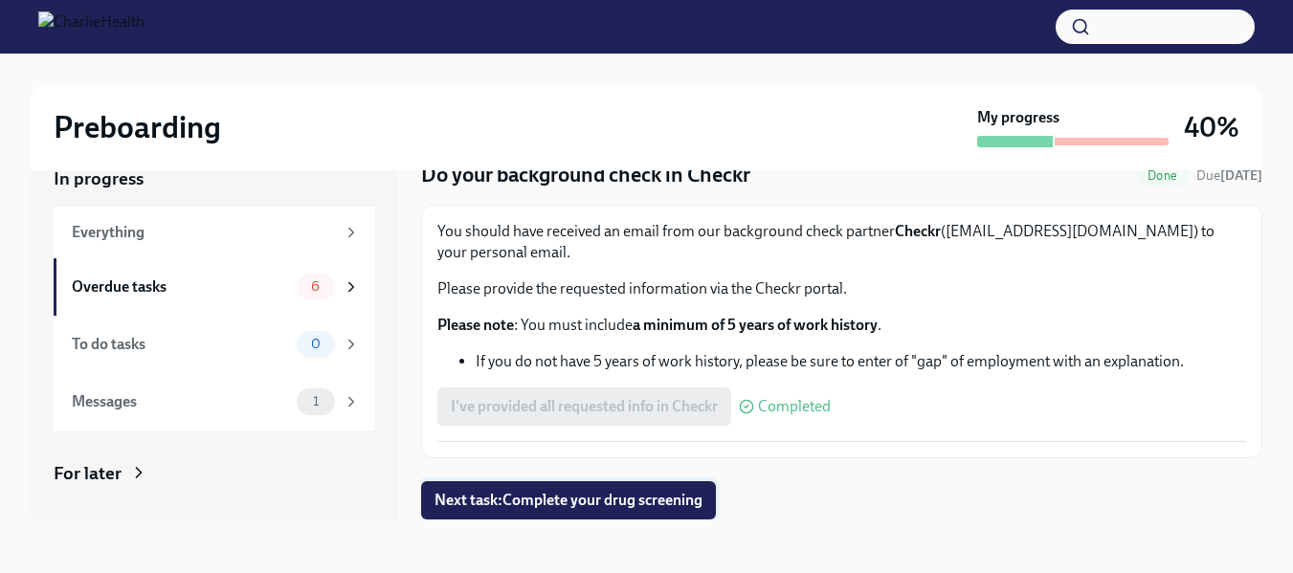
click at [613, 504] on span "Next task : Complete your drug screening" at bounding box center [569, 500] width 268 height 19
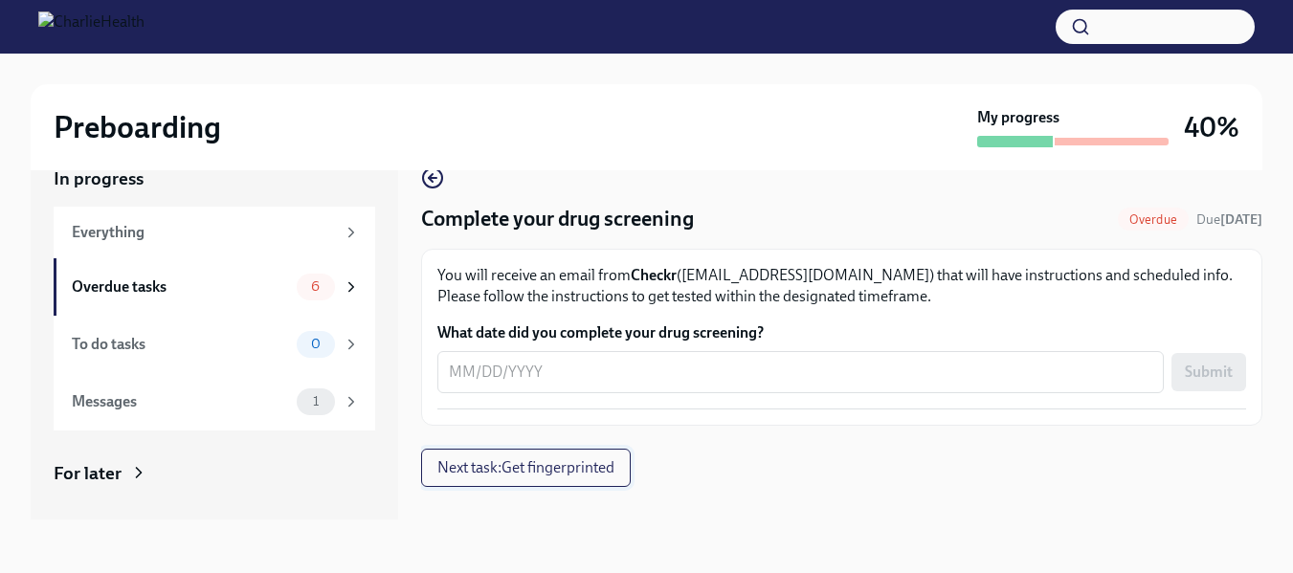
click at [572, 475] on span "Next task : Get fingerprinted" at bounding box center [525, 468] width 177 height 19
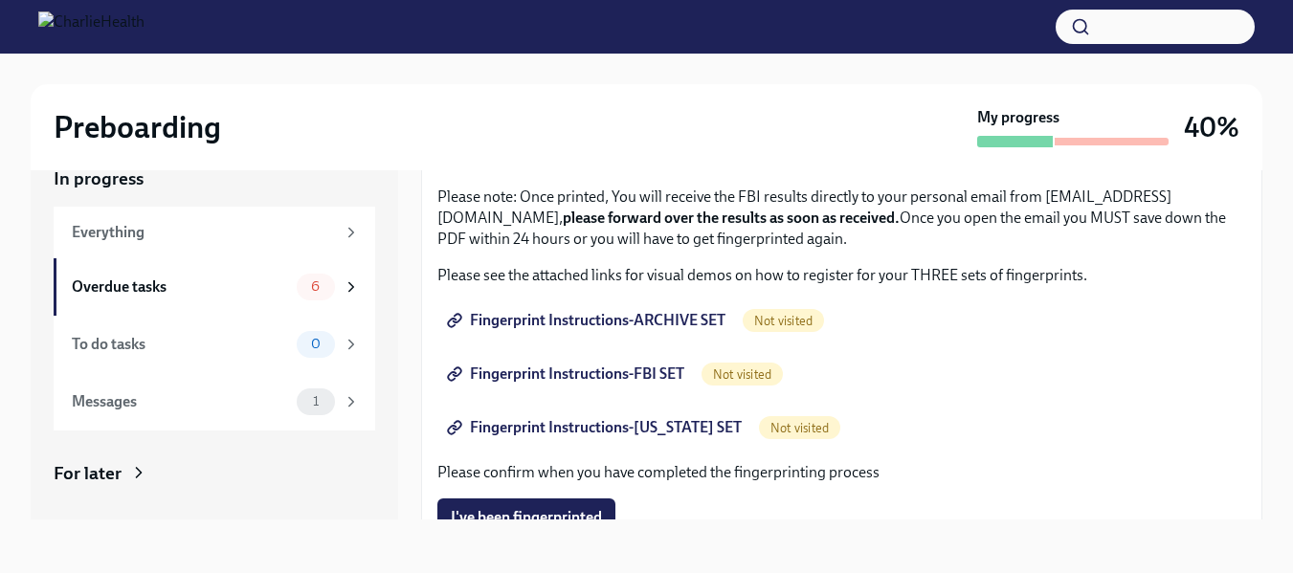
scroll to position [191, 0]
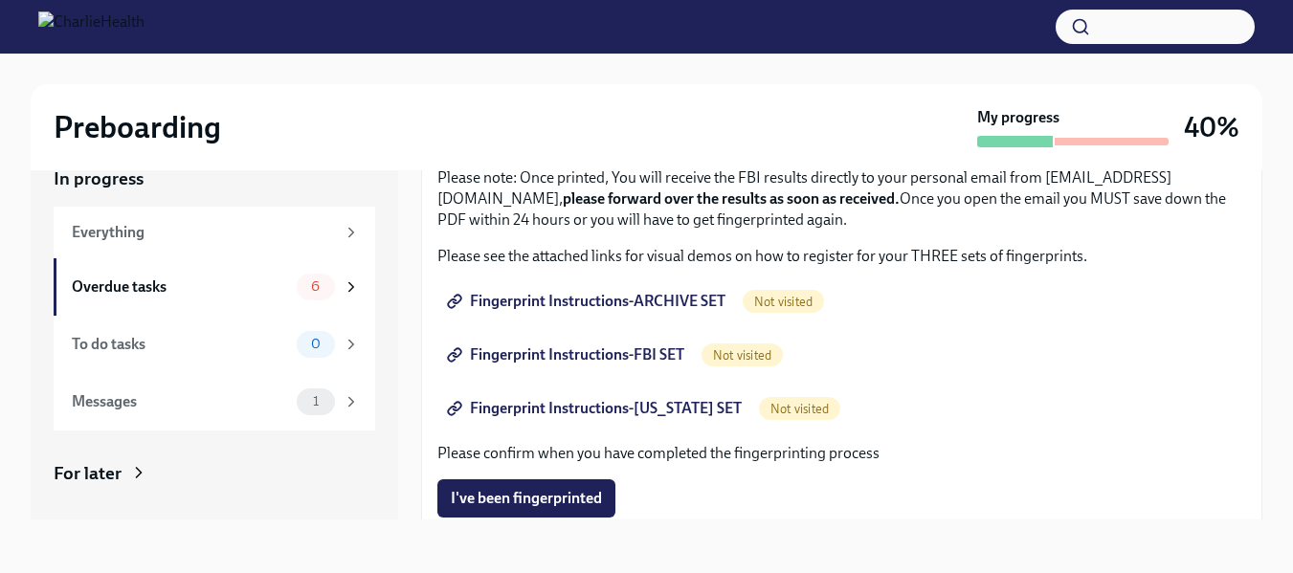
click at [641, 299] on span "Fingerprint Instructions-ARCHIVE SET" at bounding box center [588, 301] width 275 height 19
click at [558, 349] on span "Fingerprint Instructions-FBI SET" at bounding box center [568, 355] width 234 height 19
click at [585, 410] on span "Fingerprint Instructions-[US_STATE] SET" at bounding box center [596, 408] width 291 height 19
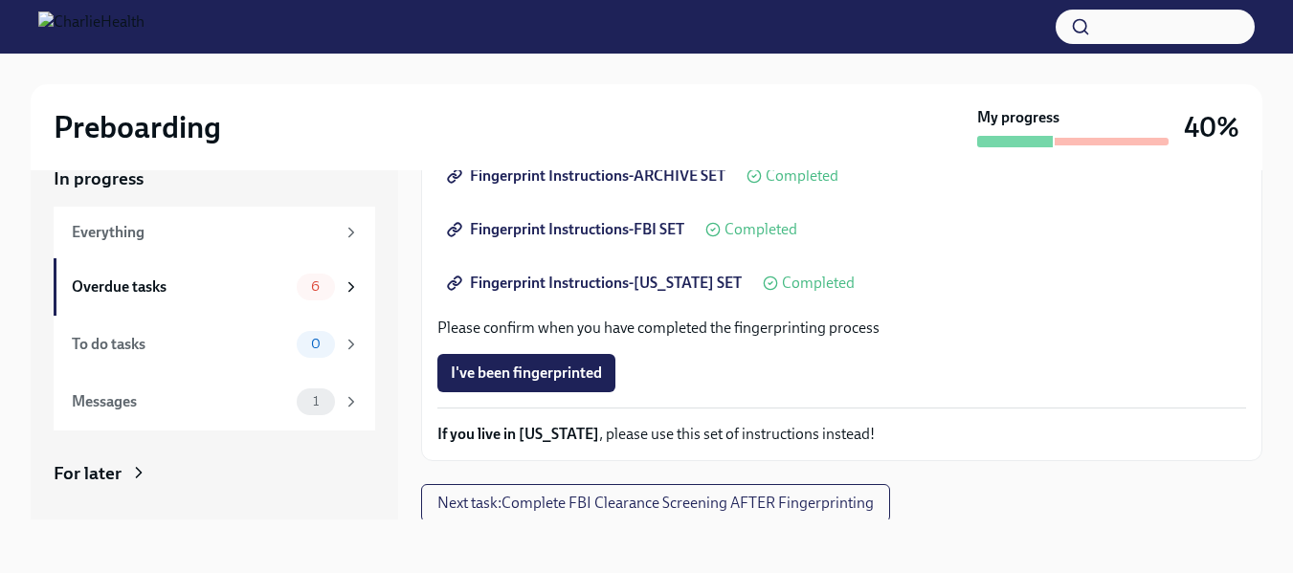
scroll to position [320, 0]
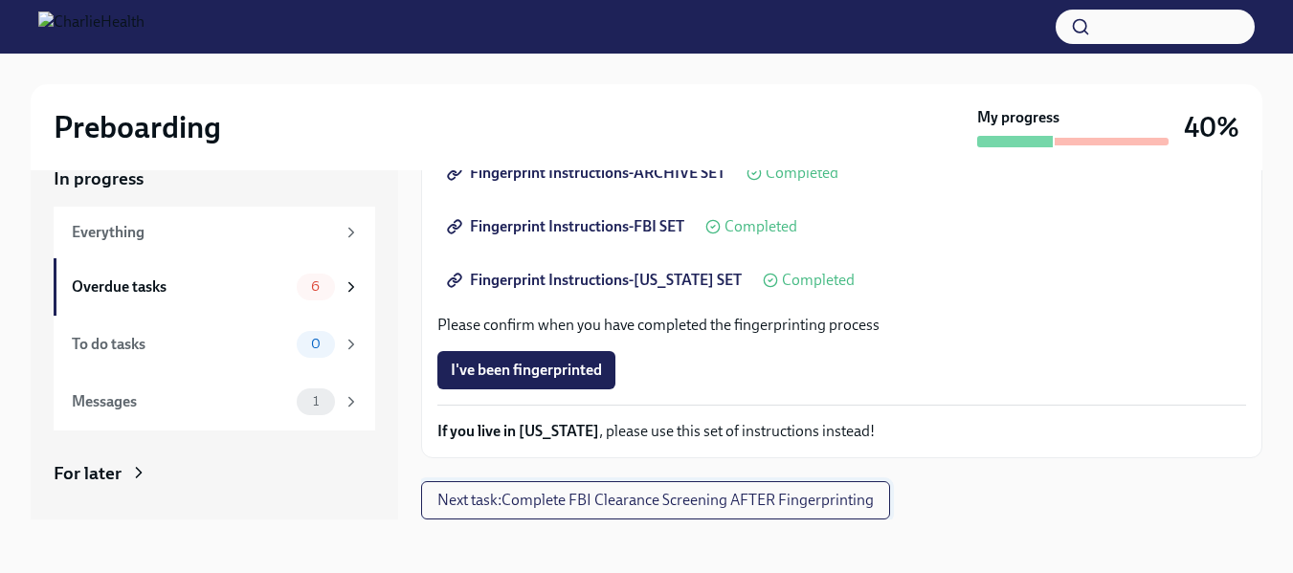
click at [743, 500] on span "Next task : Complete FBI Clearance Screening AFTER Fingerprinting" at bounding box center [655, 500] width 437 height 19
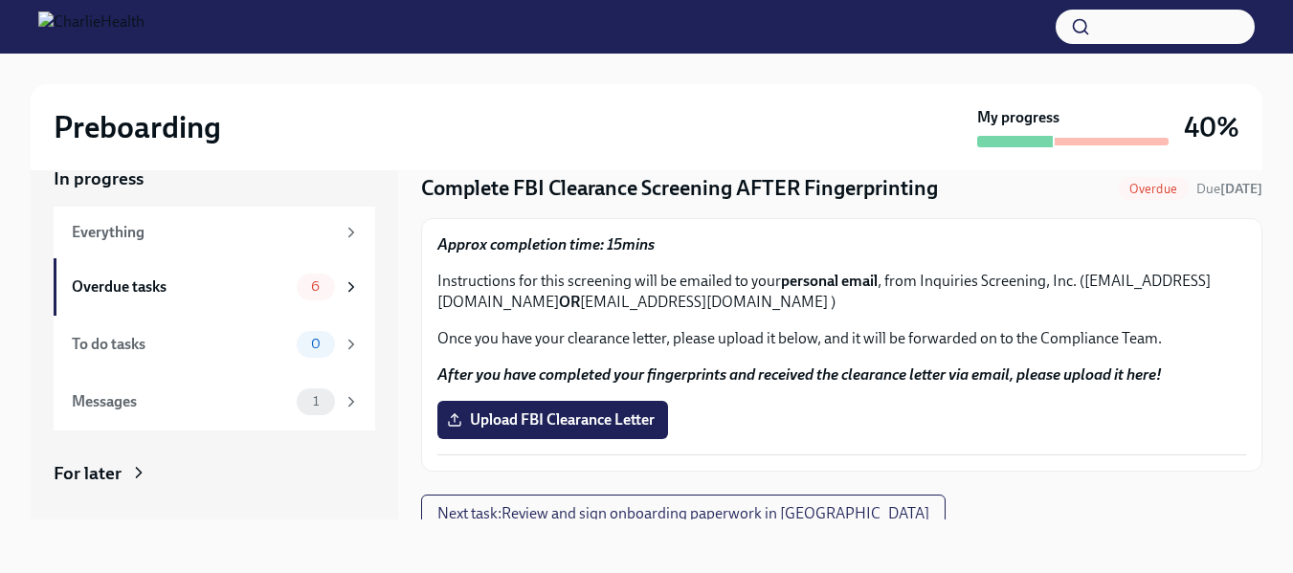
scroll to position [44, 0]
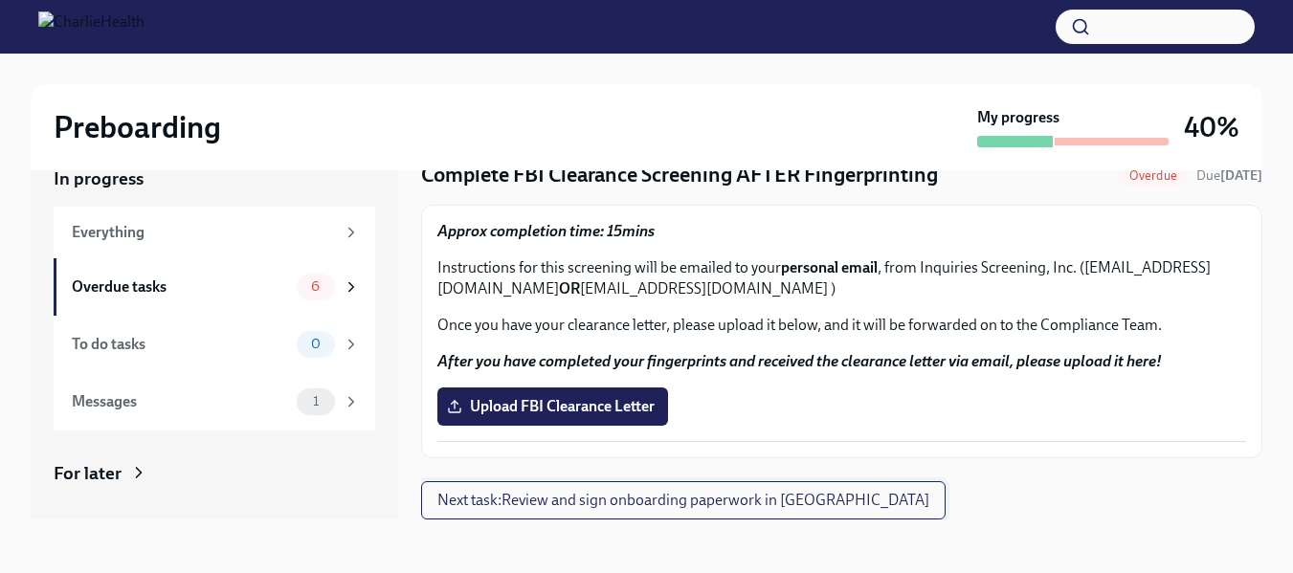
click at [706, 501] on span "Next task : Review and sign onboarding paperwork in [GEOGRAPHIC_DATA]" at bounding box center [683, 500] width 492 height 19
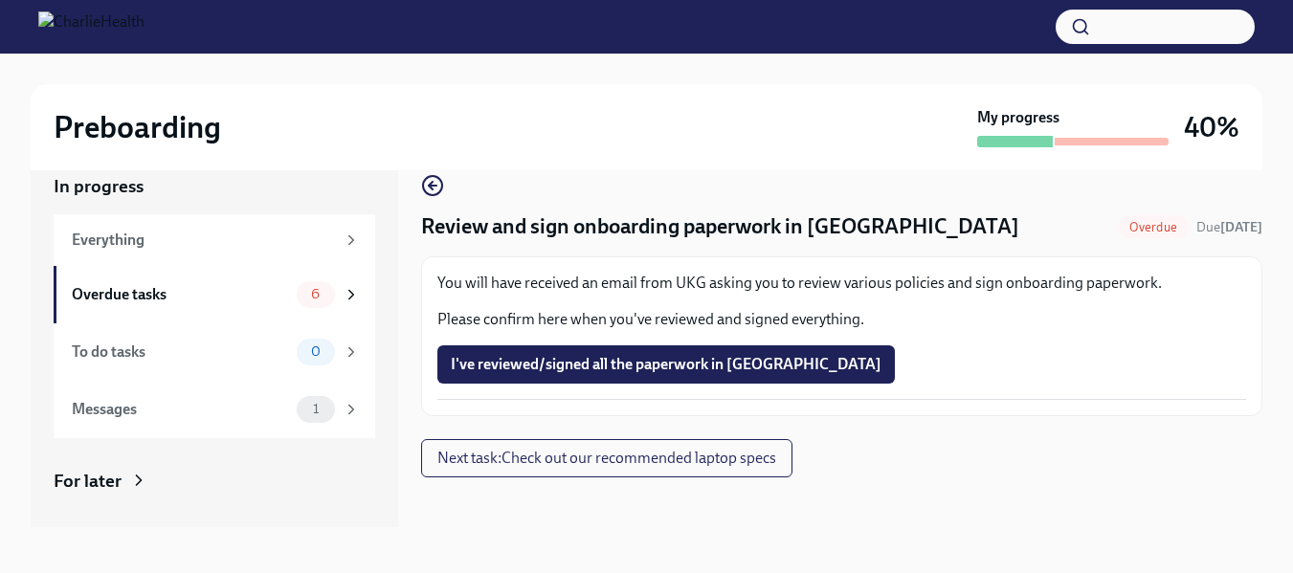
scroll to position [34, 0]
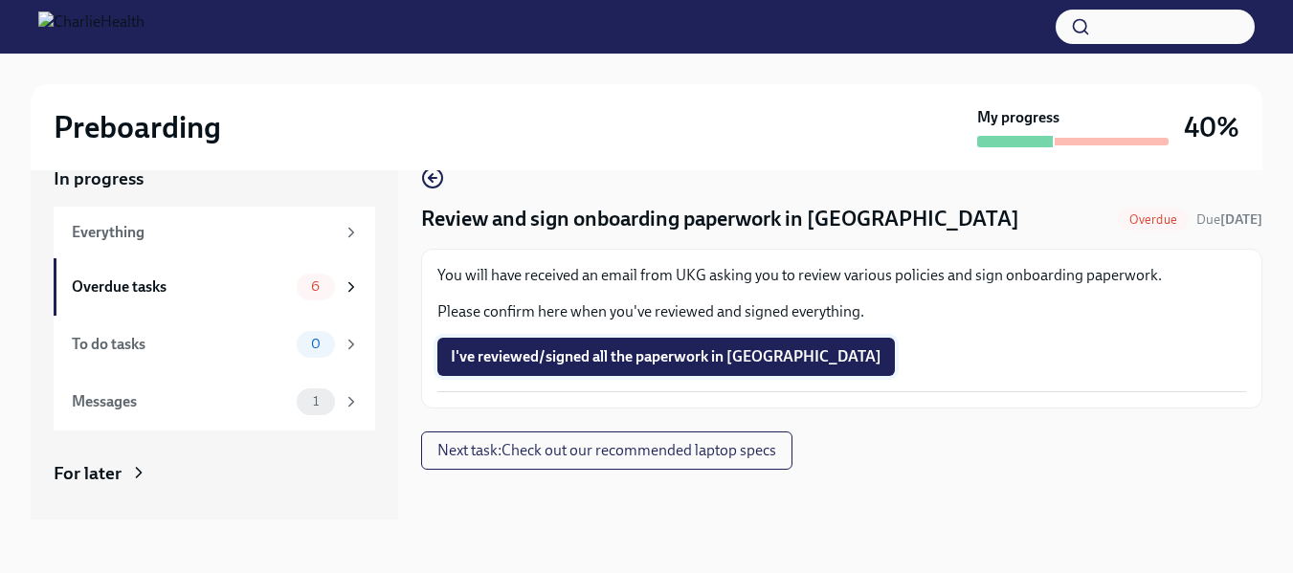
click at [642, 356] on span "I've reviewed/signed all the paperwork in [GEOGRAPHIC_DATA]" at bounding box center [666, 356] width 431 height 19
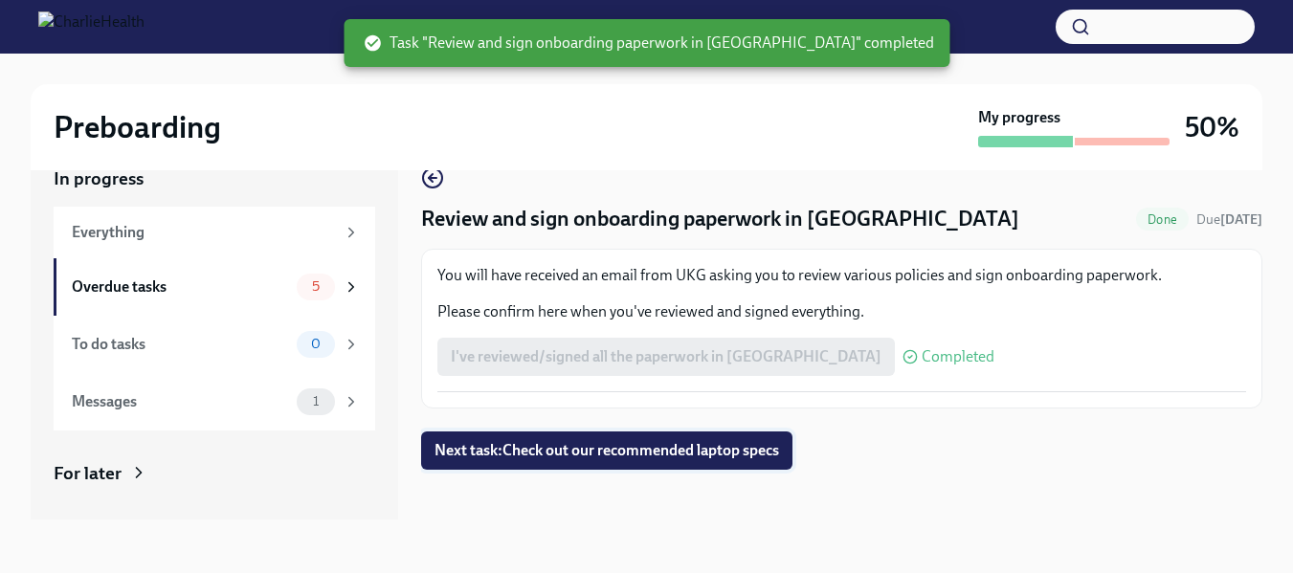
click at [618, 446] on span "Next task : Check out our recommended laptop specs" at bounding box center [607, 450] width 345 height 19
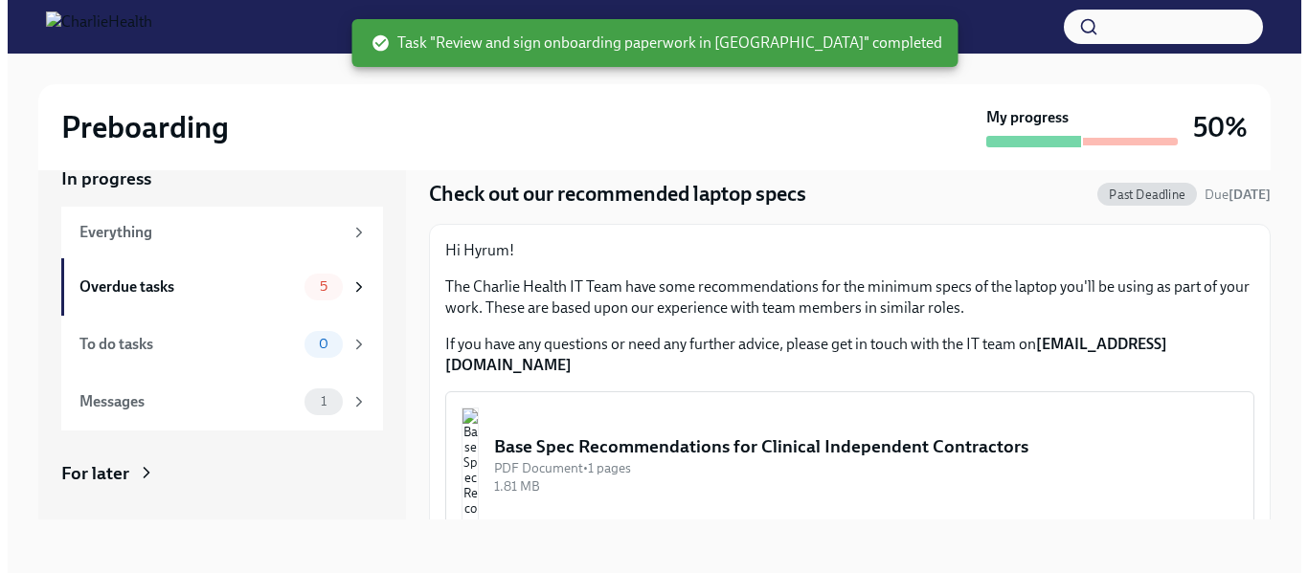
scroll to position [39, 0]
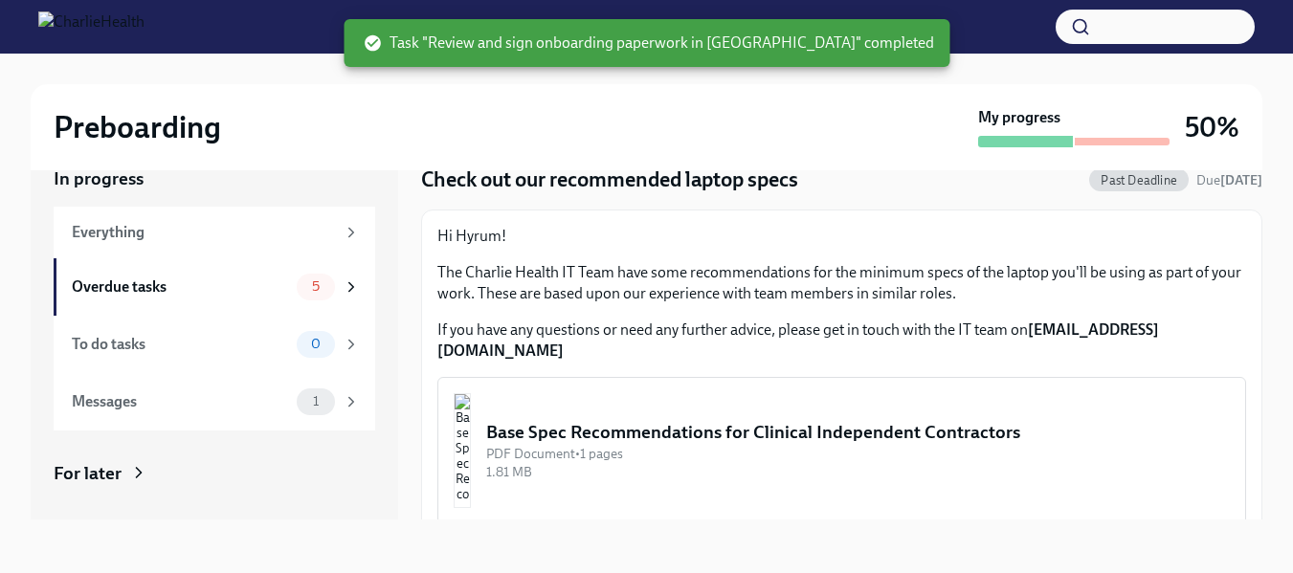
click at [471, 444] on img "button" at bounding box center [462, 450] width 17 height 115
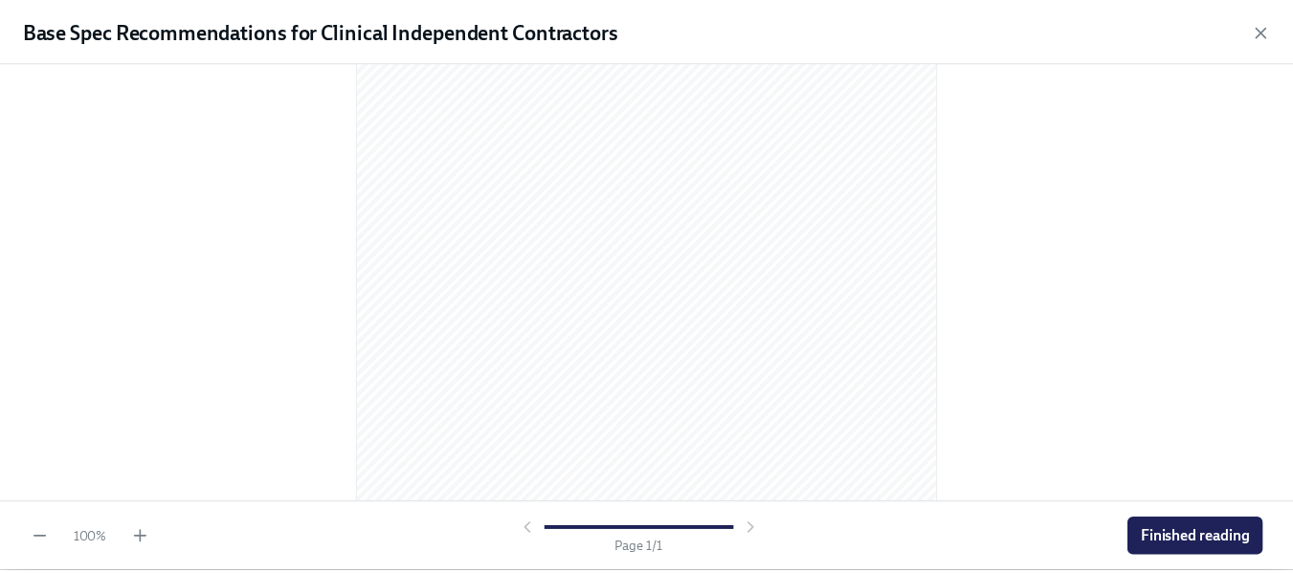
scroll to position [349, 0]
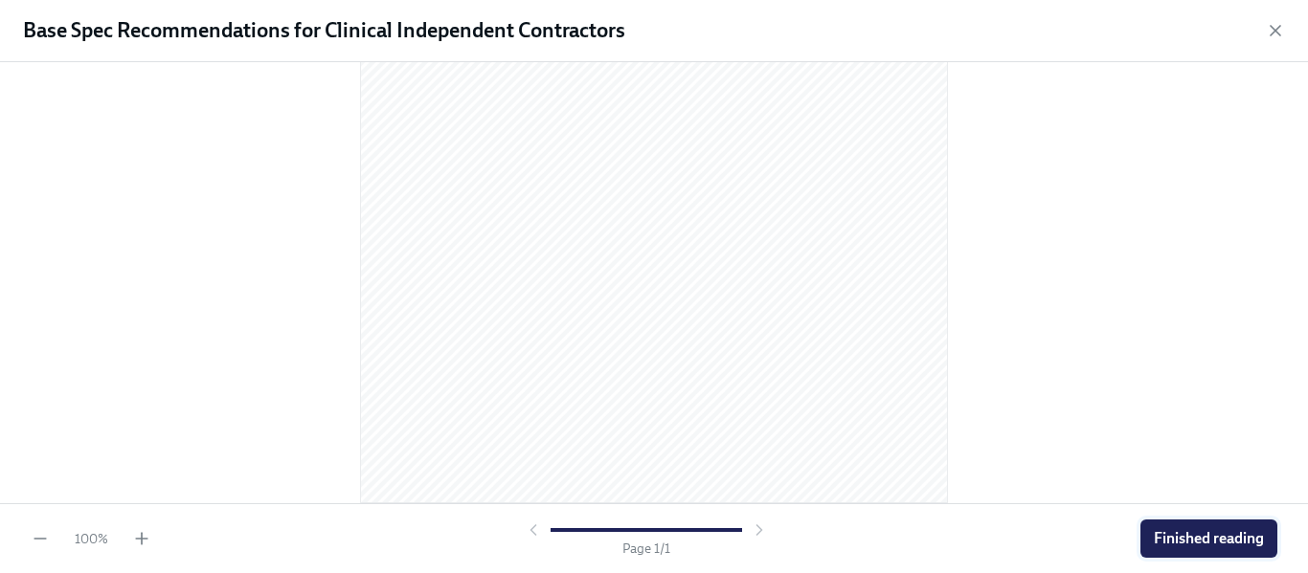
click at [1179, 543] on span "Finished reading" at bounding box center [1208, 538] width 110 height 19
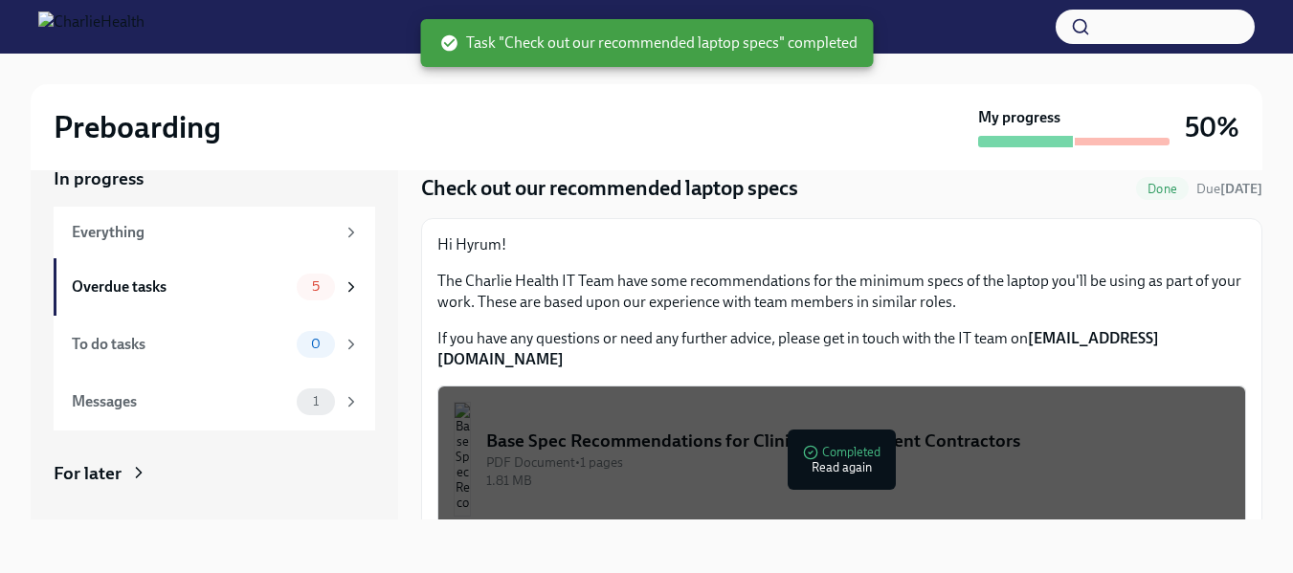
scroll to position [39, 0]
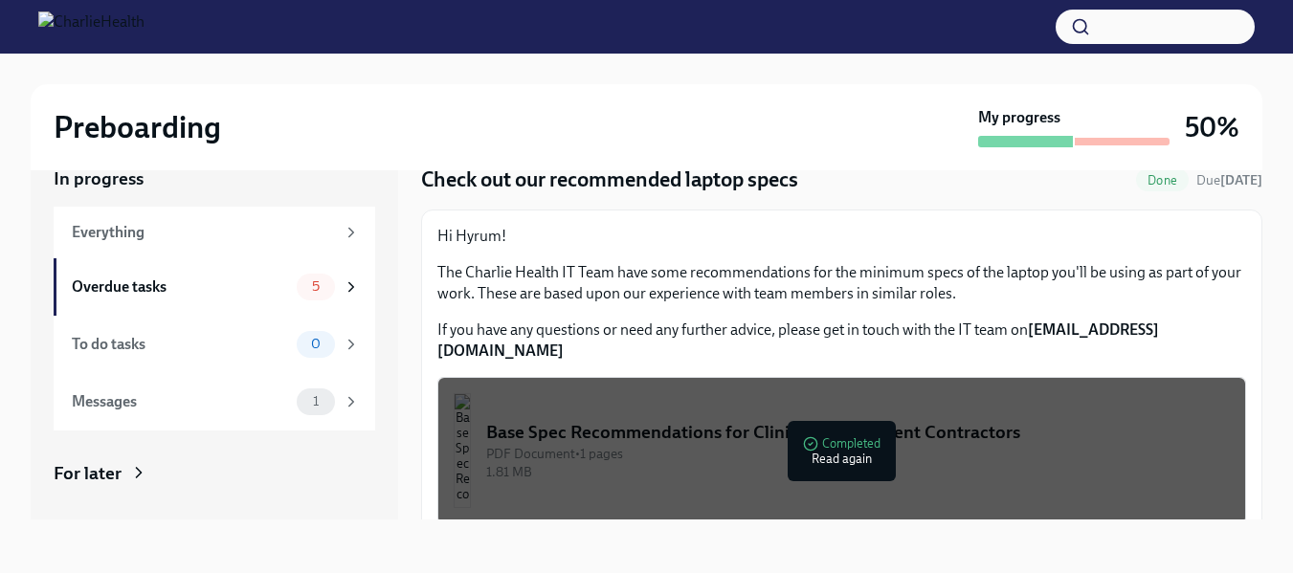
click at [703, 522] on div "In progress Everything Overdue tasks 5 To do tasks 0 Messages 1 For later Archi…" at bounding box center [647, 343] width 1232 height 414
click at [131, 288] on div "Overdue tasks" at bounding box center [180, 287] width 217 height 21
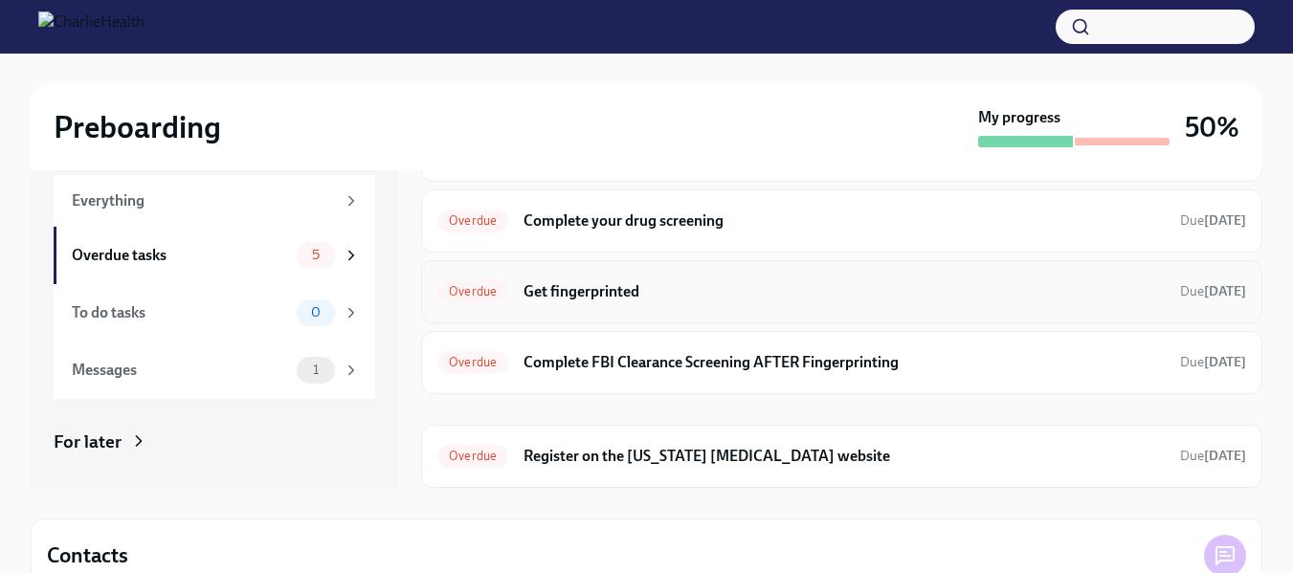
scroll to position [96, 0]
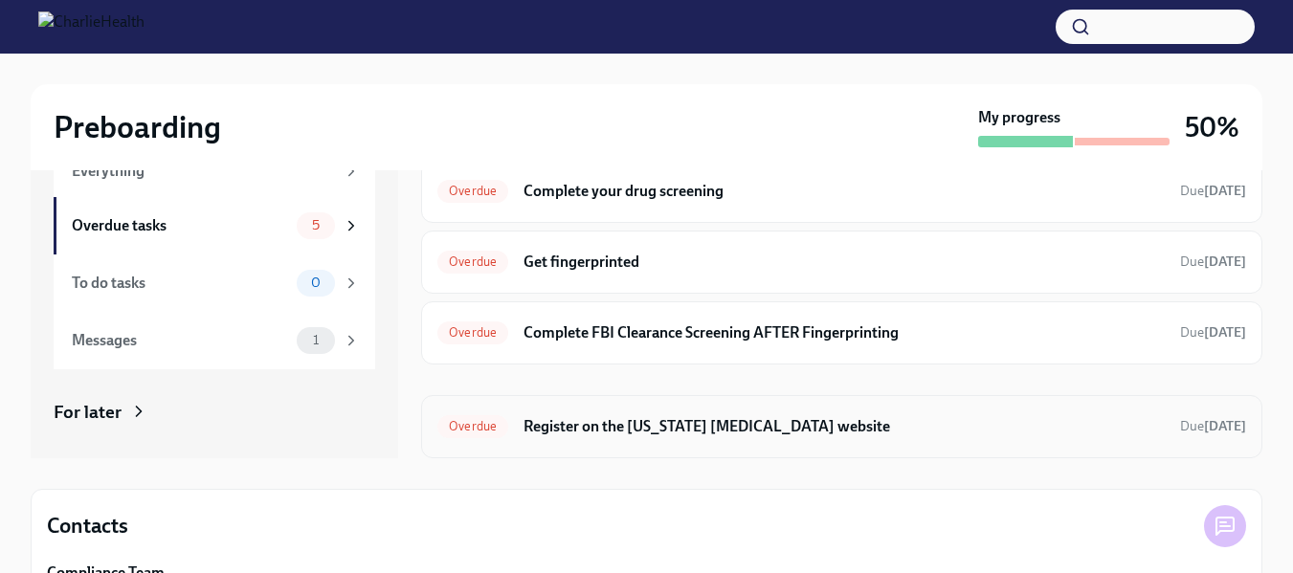
click at [607, 429] on h6 "Register on the [US_STATE] [MEDICAL_DATA] website" at bounding box center [844, 426] width 641 height 21
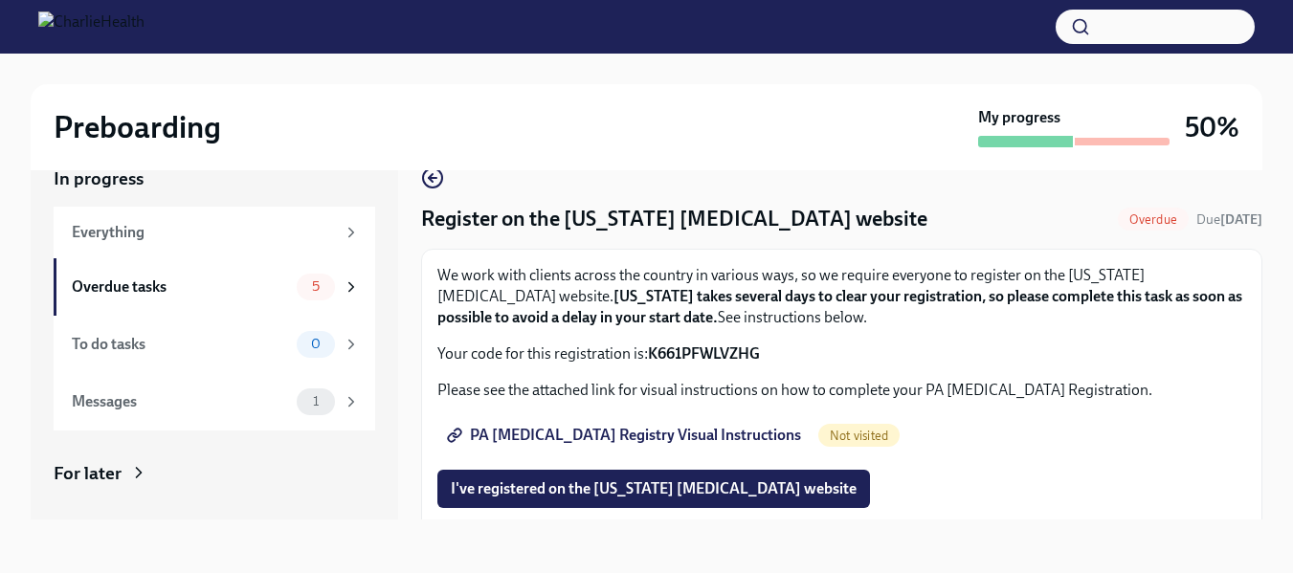
scroll to position [34, 0]
click at [708, 440] on span "PA [MEDICAL_DATA] Registry Visual Instructions" at bounding box center [626, 435] width 350 height 19
